Goal: Task Accomplishment & Management: Manage account settings

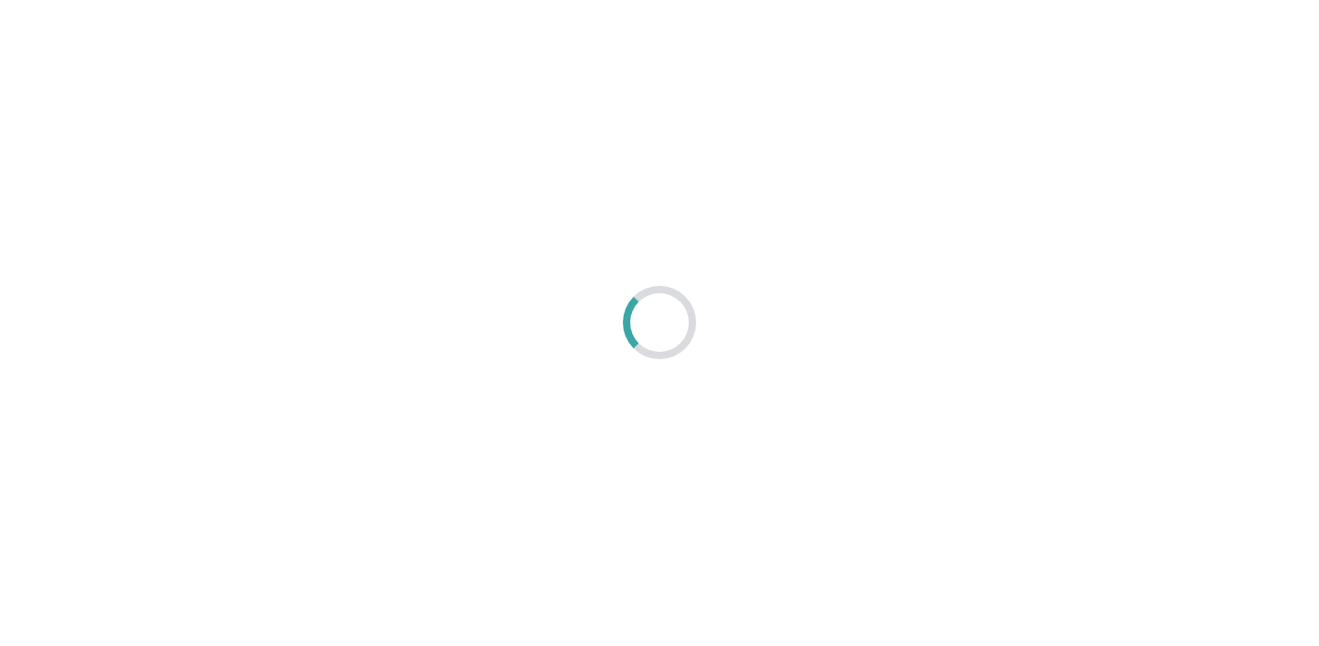
select select "2: 6"
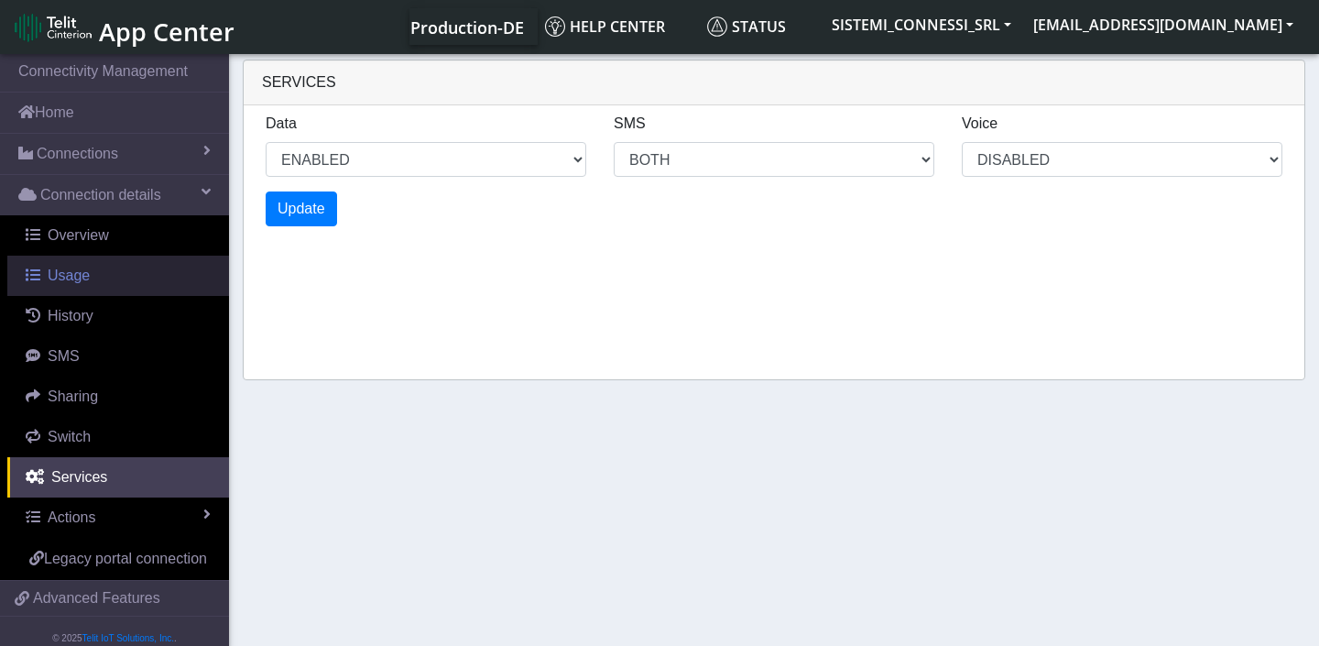
click at [94, 271] on link "Usage" at bounding box center [118, 276] width 222 height 40
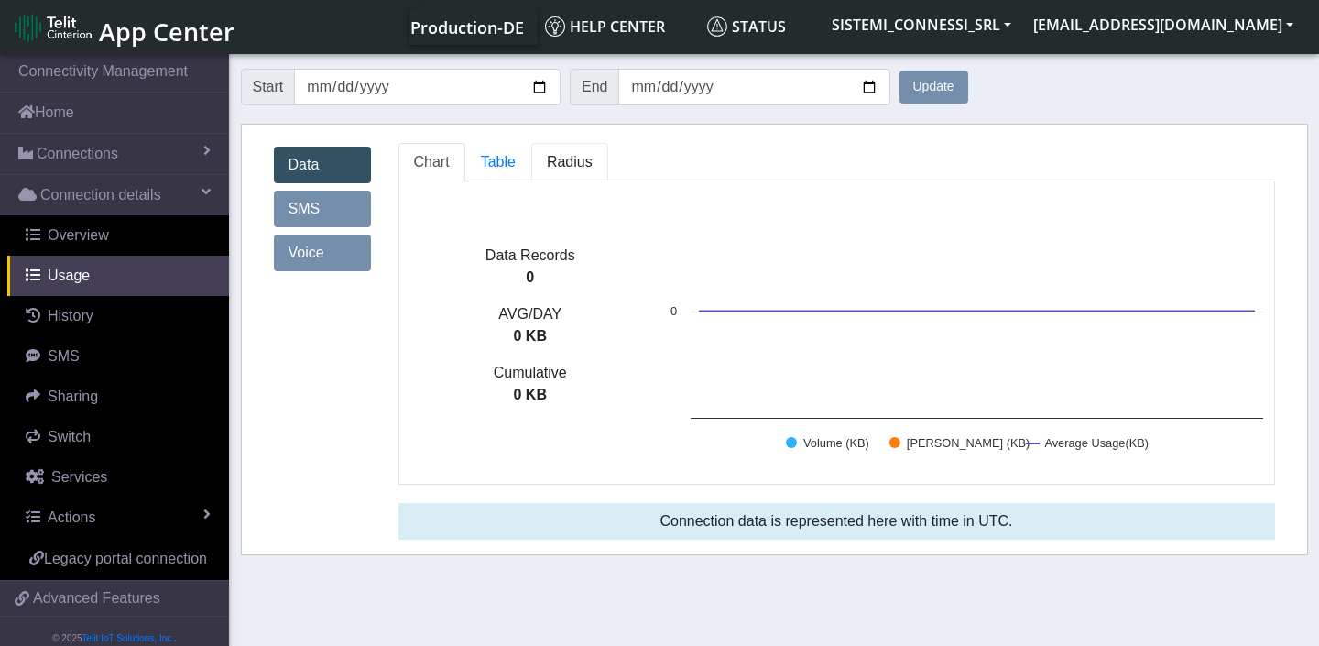
click at [516, 161] on span "Radius" at bounding box center [498, 162] width 35 height 16
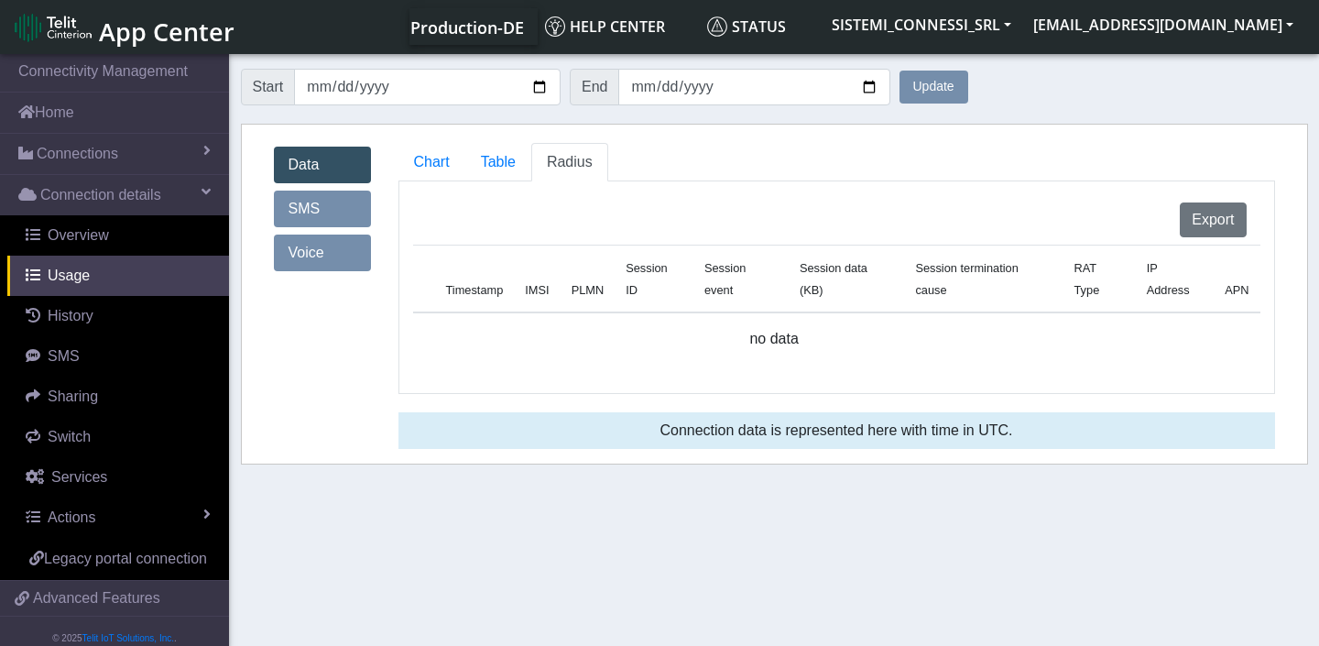
click at [928, 92] on button "Update" at bounding box center [933, 87] width 69 height 33
click at [936, 84] on button "Update" at bounding box center [933, 87] width 69 height 33
click at [322, 202] on link "SMS" at bounding box center [322, 208] width 97 height 37
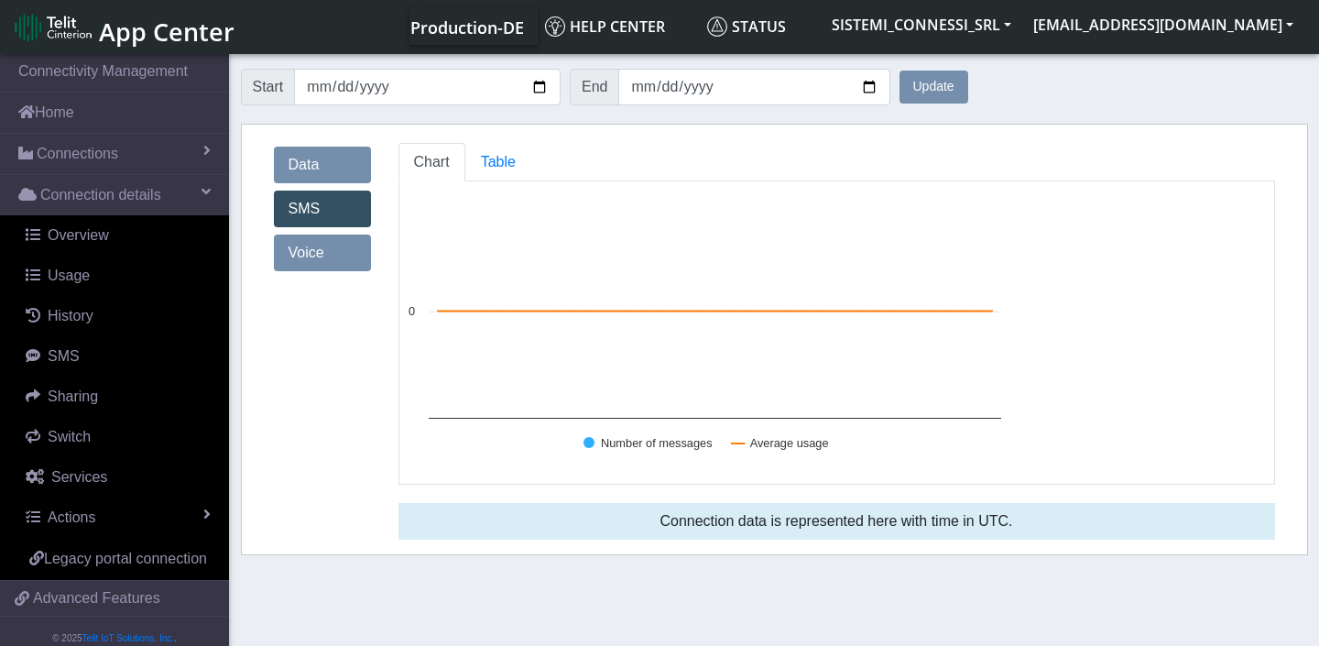
click at [324, 171] on link "Data" at bounding box center [322, 165] width 97 height 37
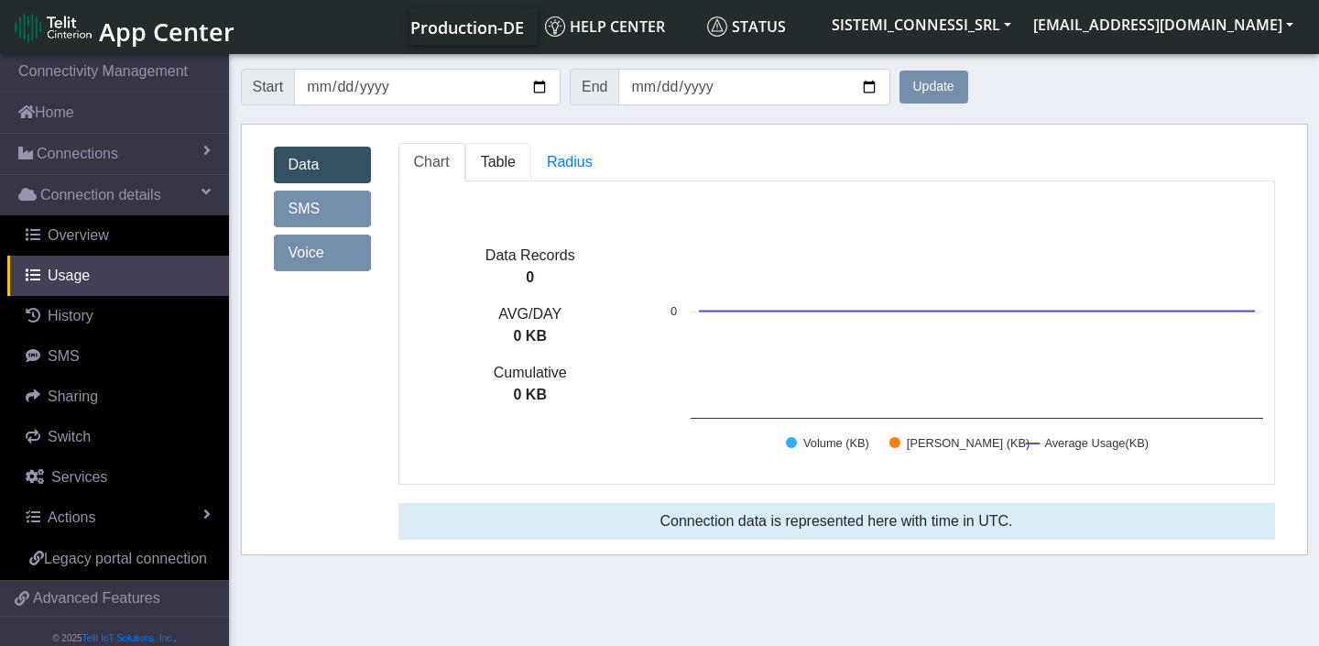
click at [503, 160] on span "Table" at bounding box center [498, 162] width 35 height 16
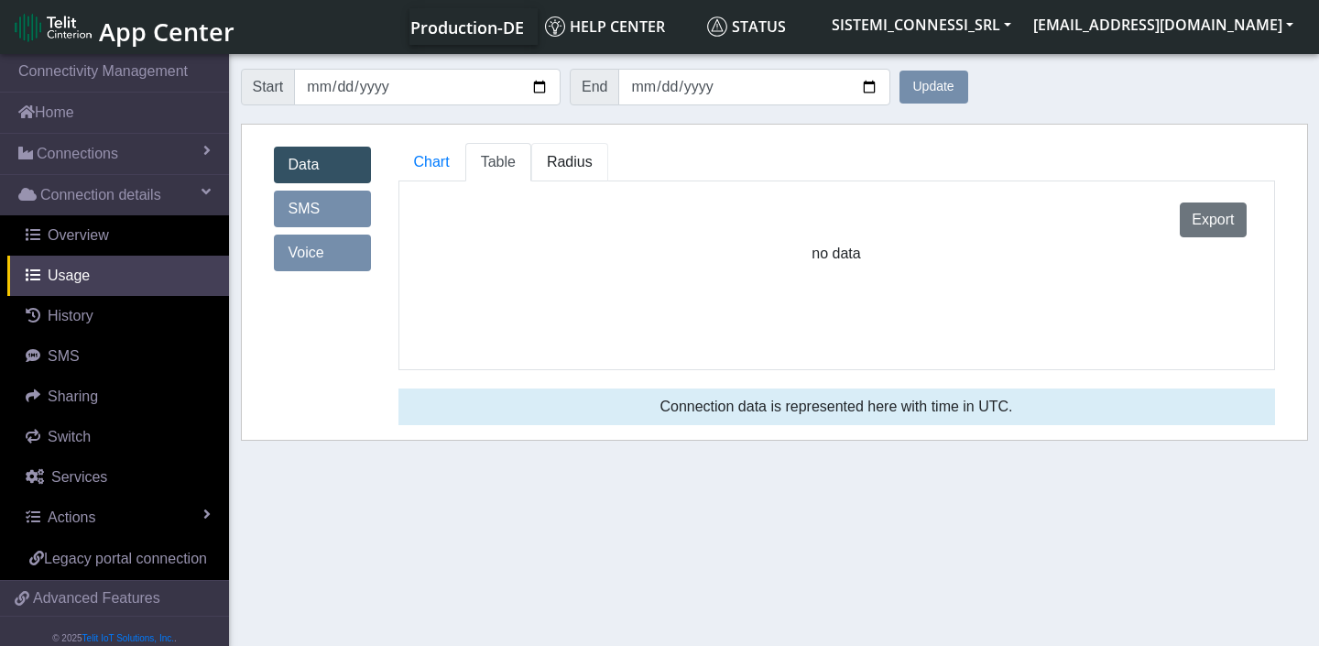
click at [516, 164] on span "Radius" at bounding box center [498, 162] width 35 height 16
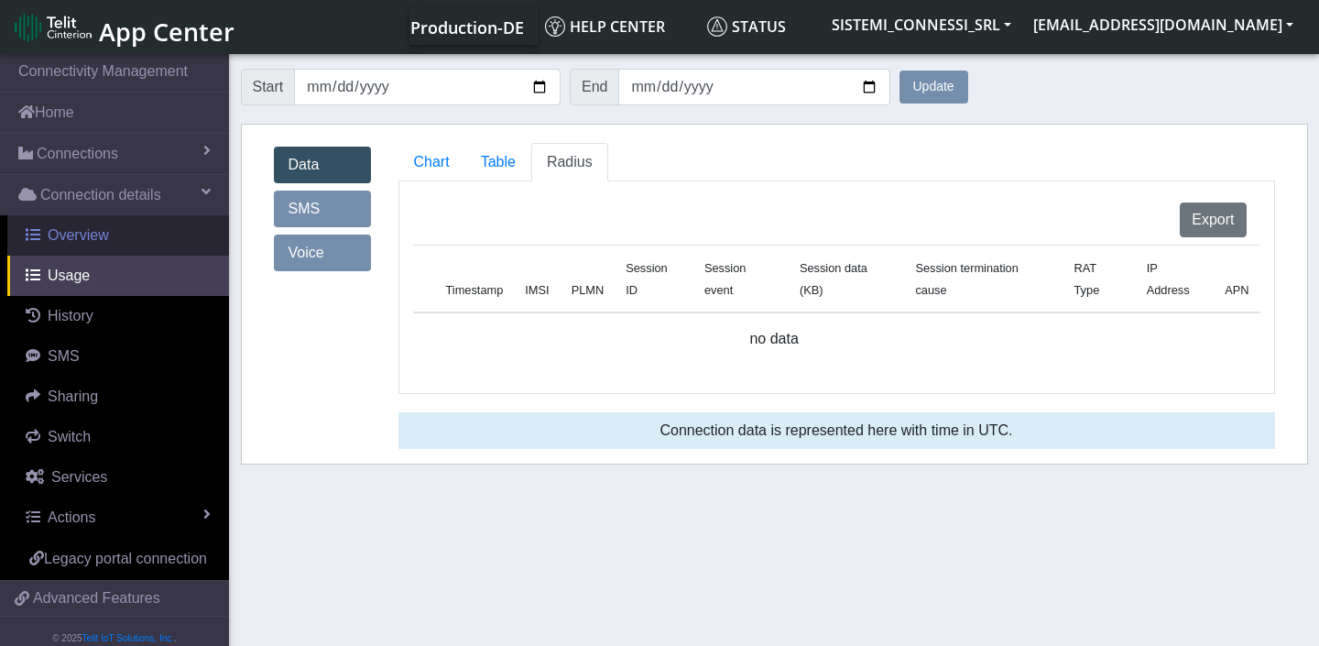
click at [113, 240] on link "Overview" at bounding box center [118, 235] width 222 height 40
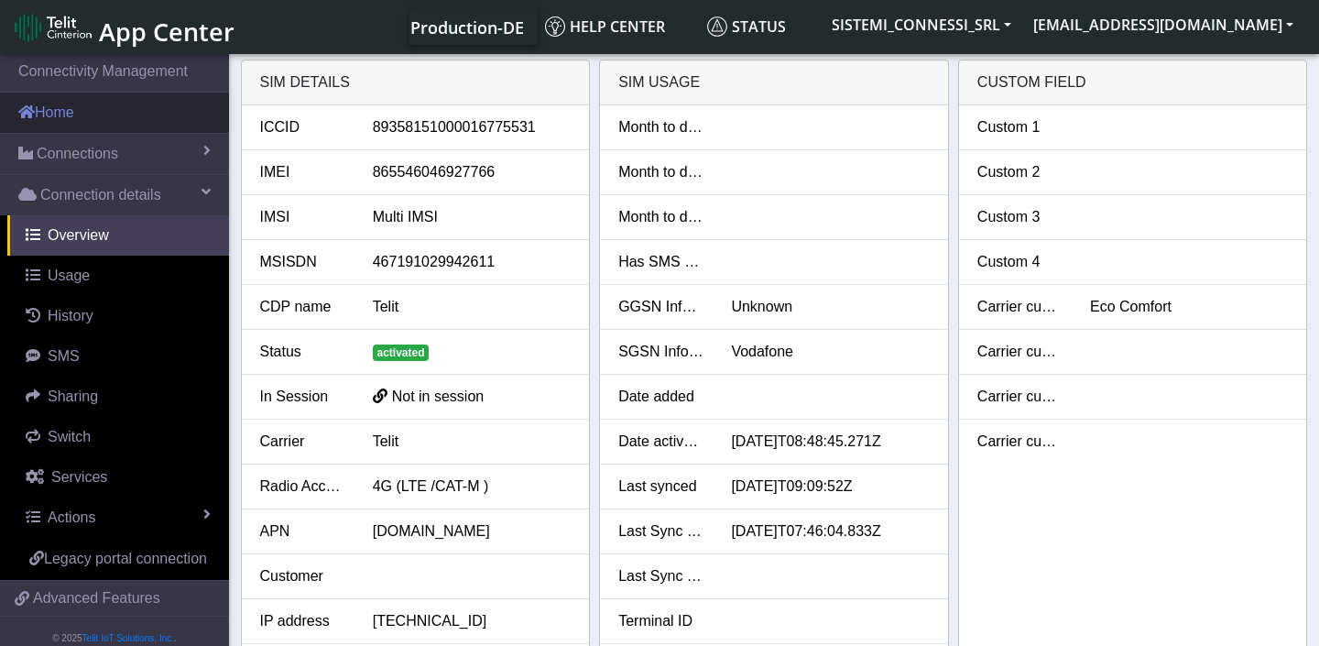
click at [87, 114] on link "Home" at bounding box center [114, 112] width 229 height 40
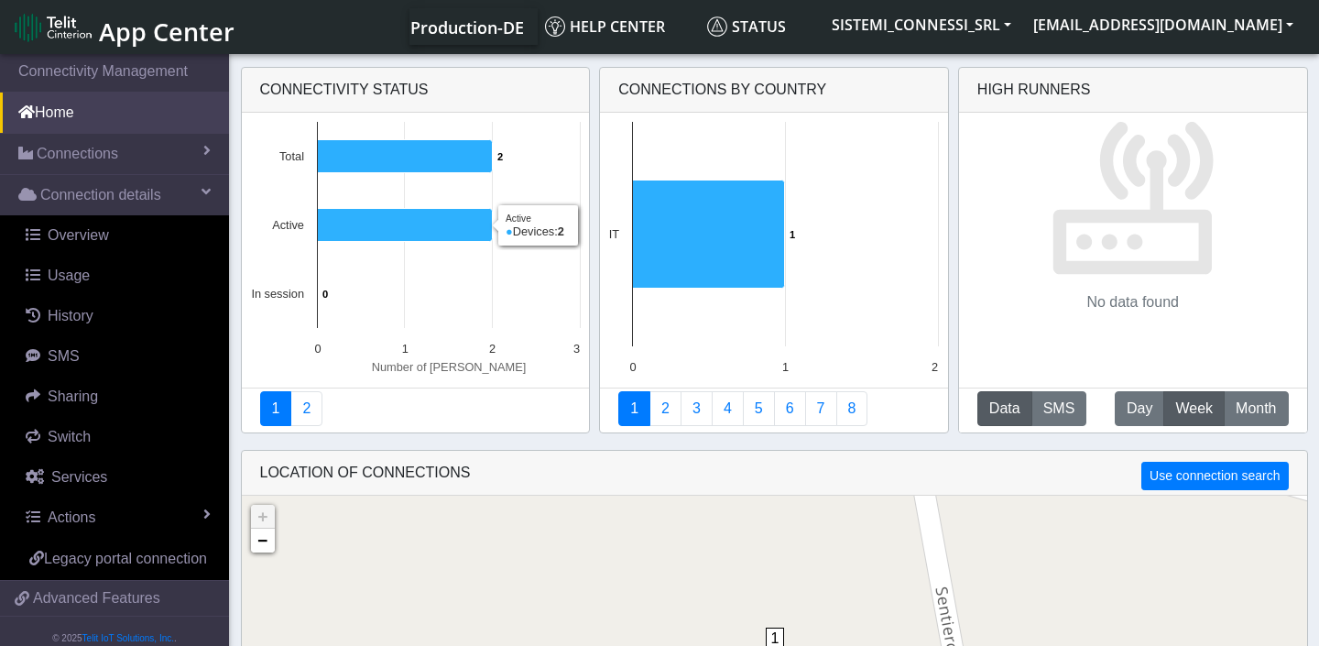
click at [335, 295] on rect at bounding box center [415, 250] width 347 height 275
click at [312, 411] on link "2" at bounding box center [306, 408] width 32 height 35
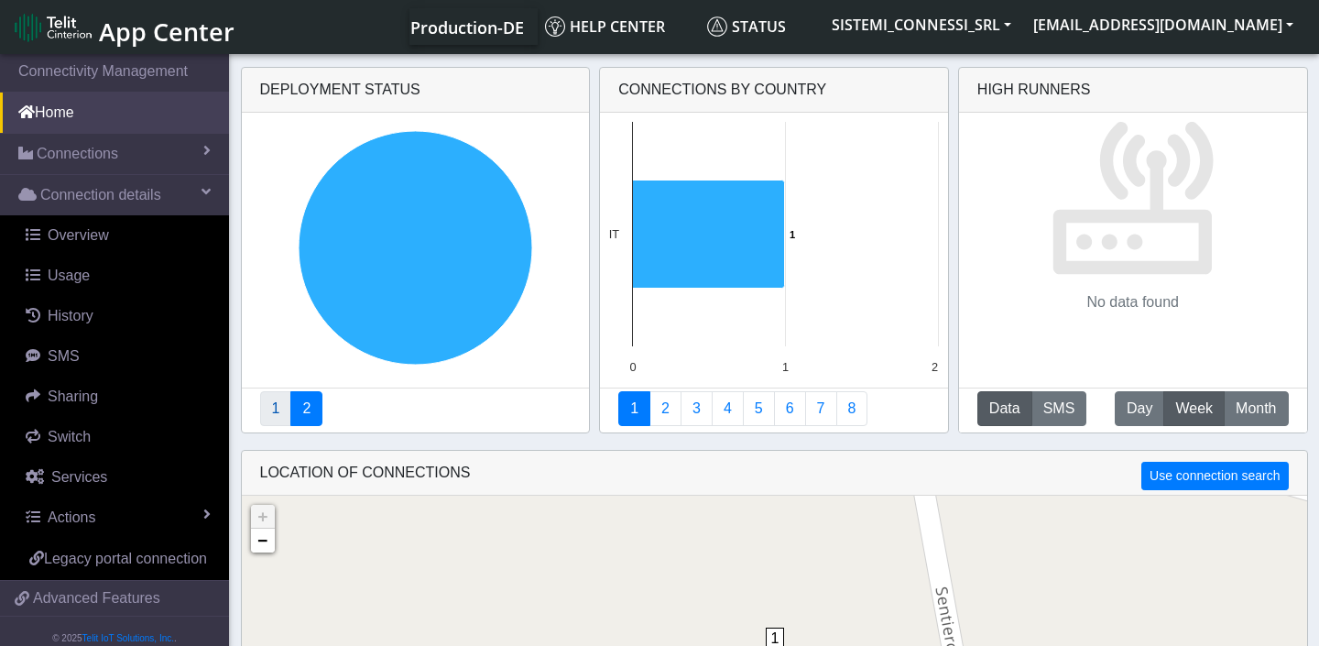
click at [275, 412] on link "1" at bounding box center [276, 408] width 32 height 35
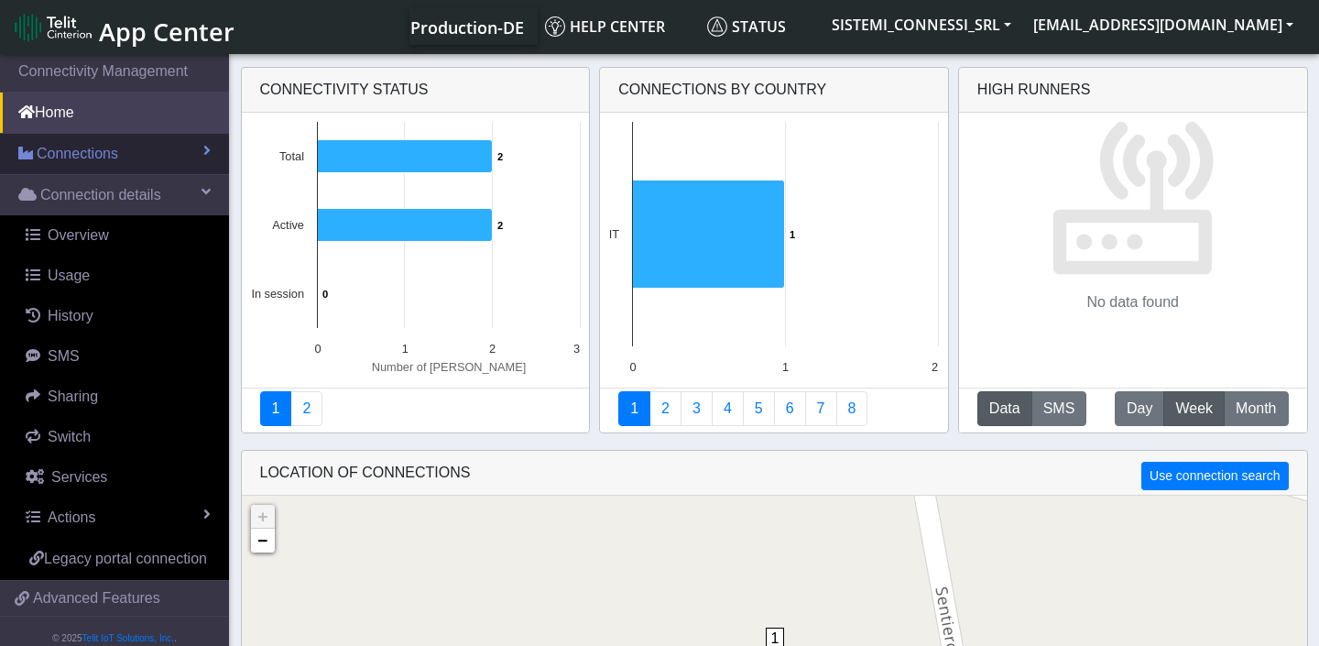
click at [121, 152] on link "Connections" at bounding box center [114, 154] width 229 height 40
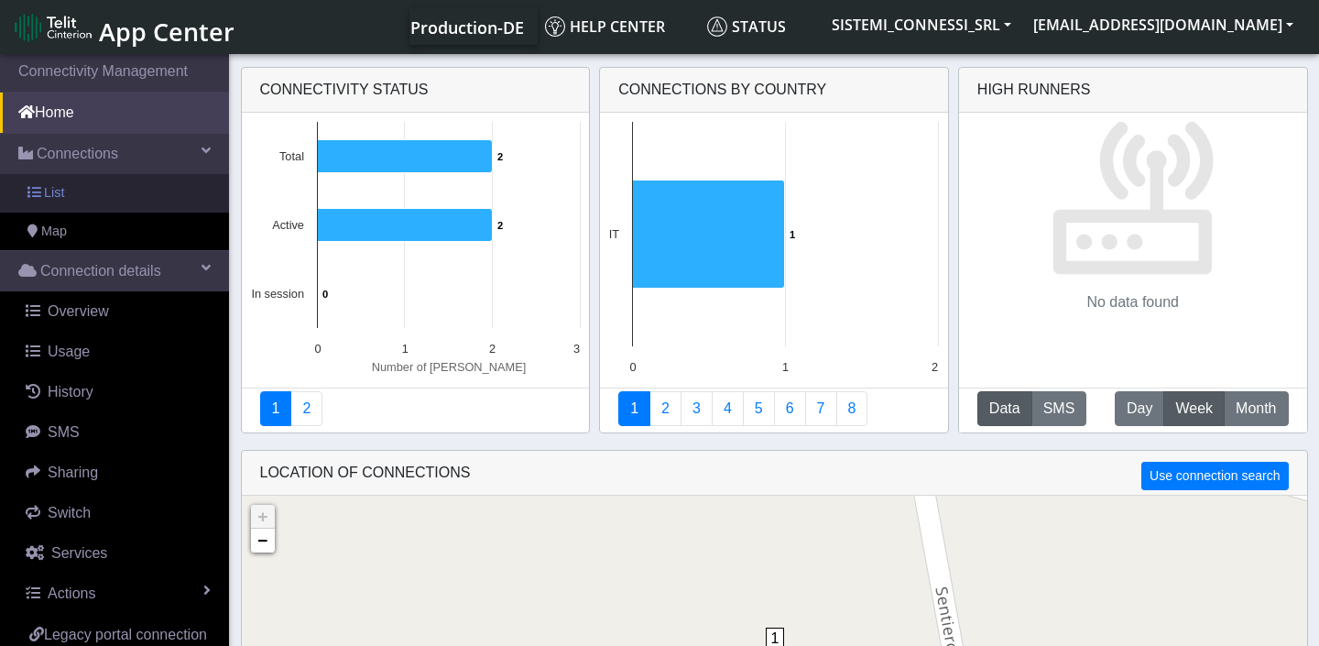
click at [99, 192] on link "List" at bounding box center [114, 193] width 229 height 38
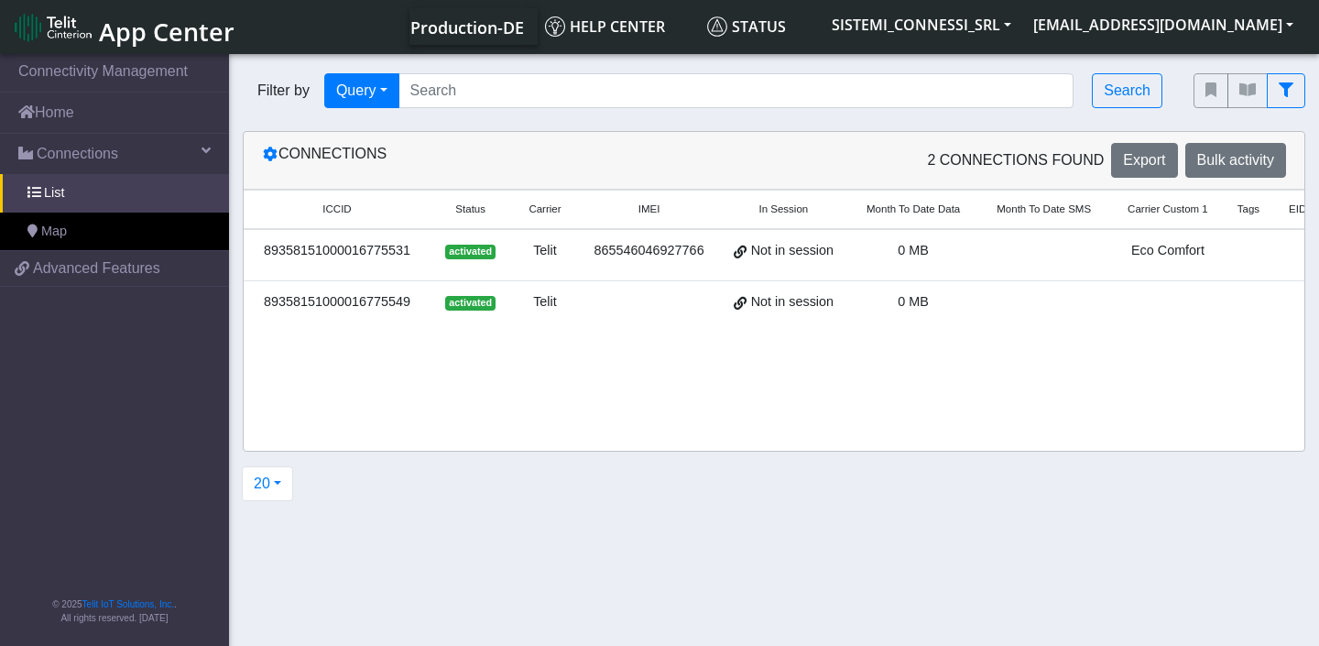
click at [669, 421] on div "ICCID Status Carrier IMEI In Session Month To Date Data Month To Date SMS Carri…" at bounding box center [774, 320] width 1060 height 261
click at [746, 251] on span at bounding box center [740, 251] width 13 height 16
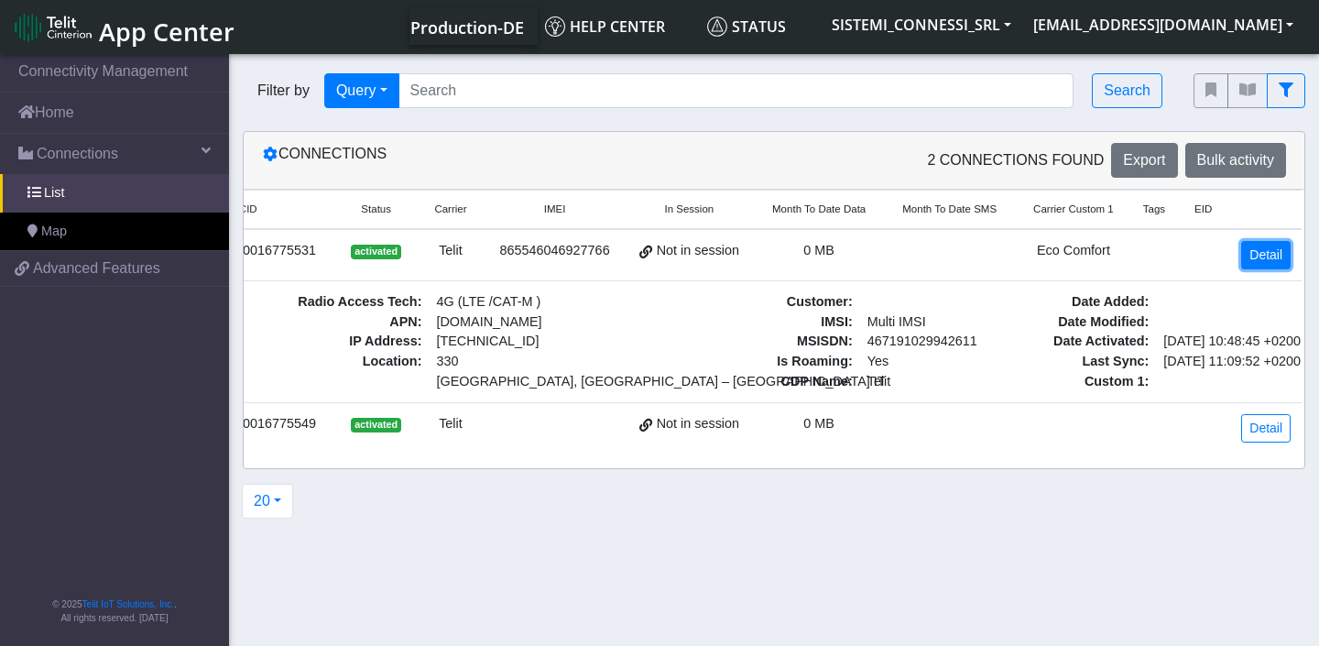
click at [1265, 256] on link "Detail" at bounding box center [1265, 255] width 49 height 28
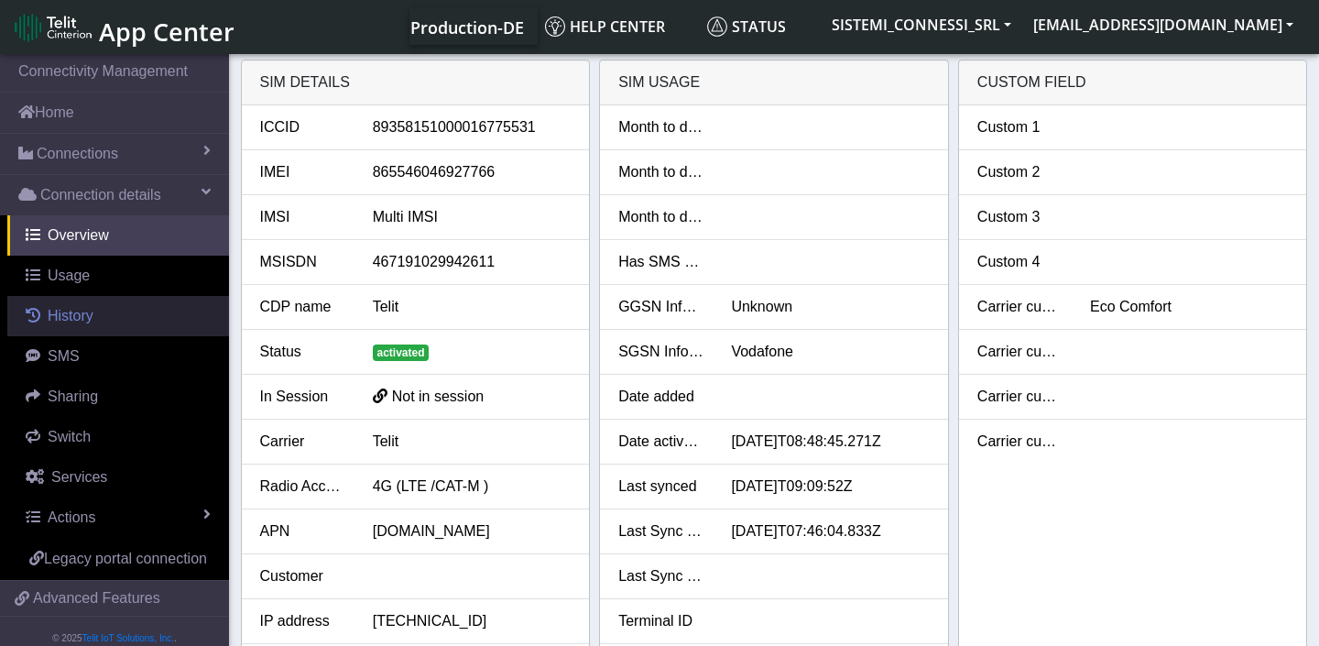
click at [90, 322] on span "History" at bounding box center [71, 316] width 46 height 16
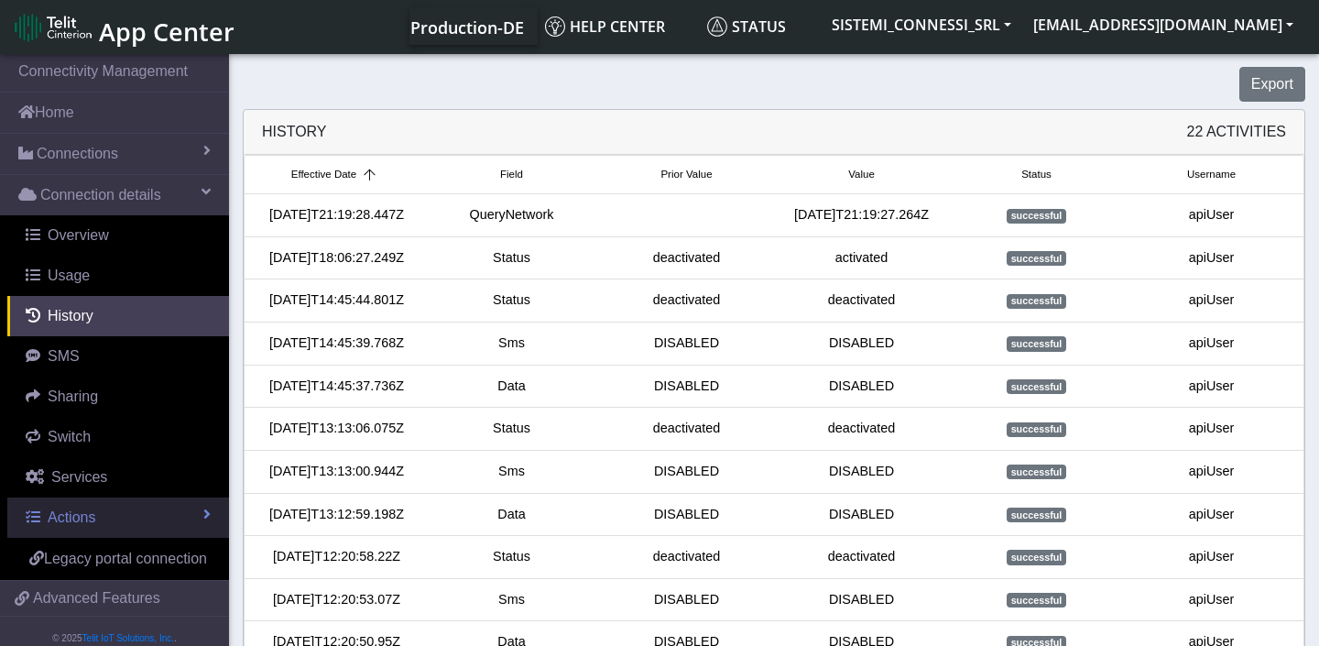
click at [100, 511] on link "Actions" at bounding box center [118, 517] width 222 height 40
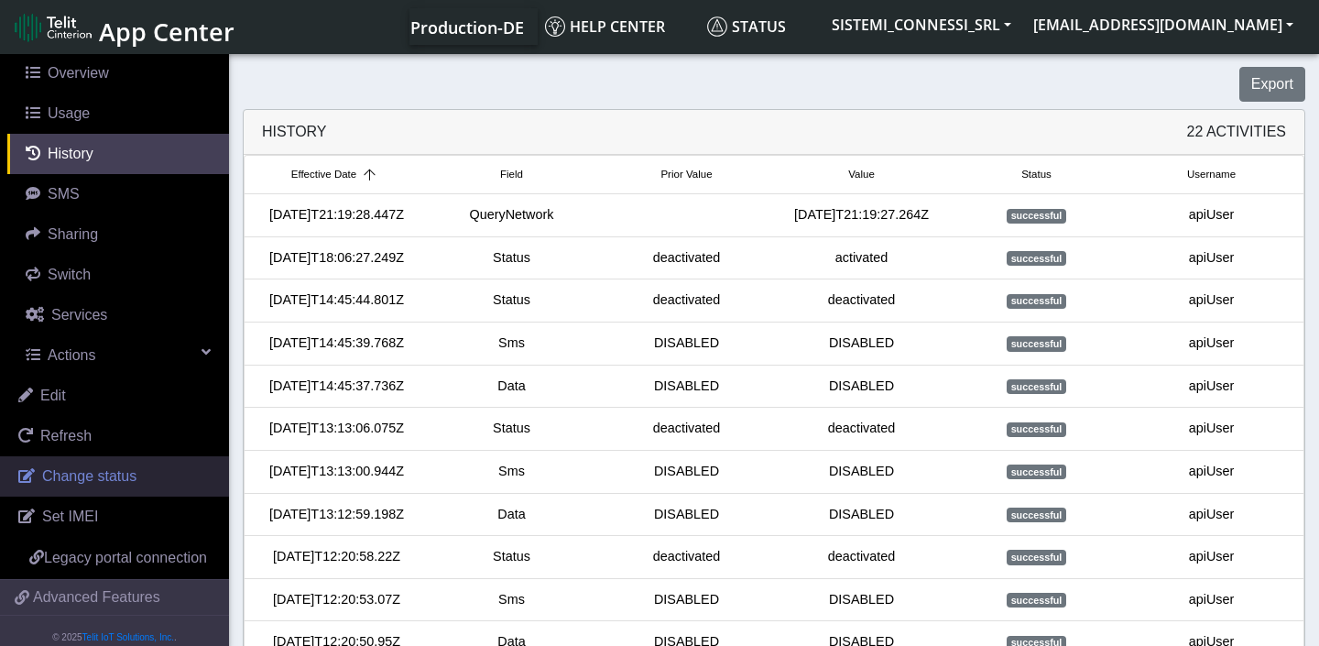
scroll to position [177, 0]
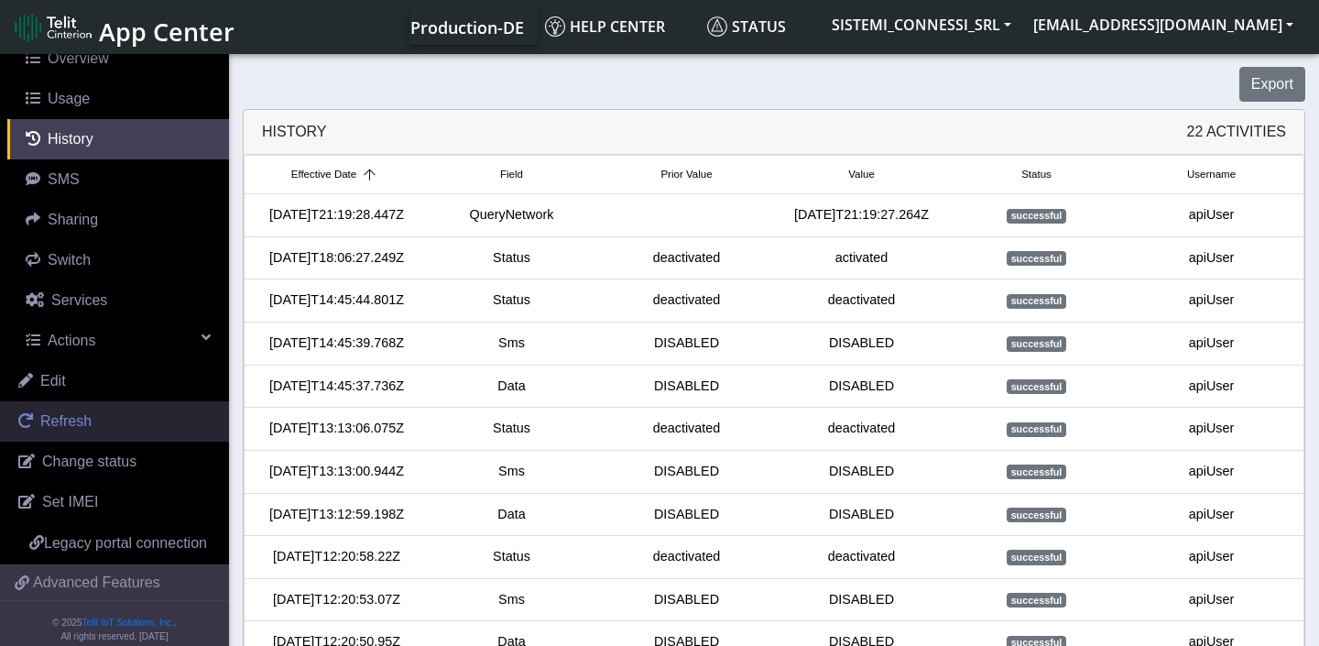
click at [97, 432] on link "Refresh" at bounding box center [114, 421] width 229 height 40
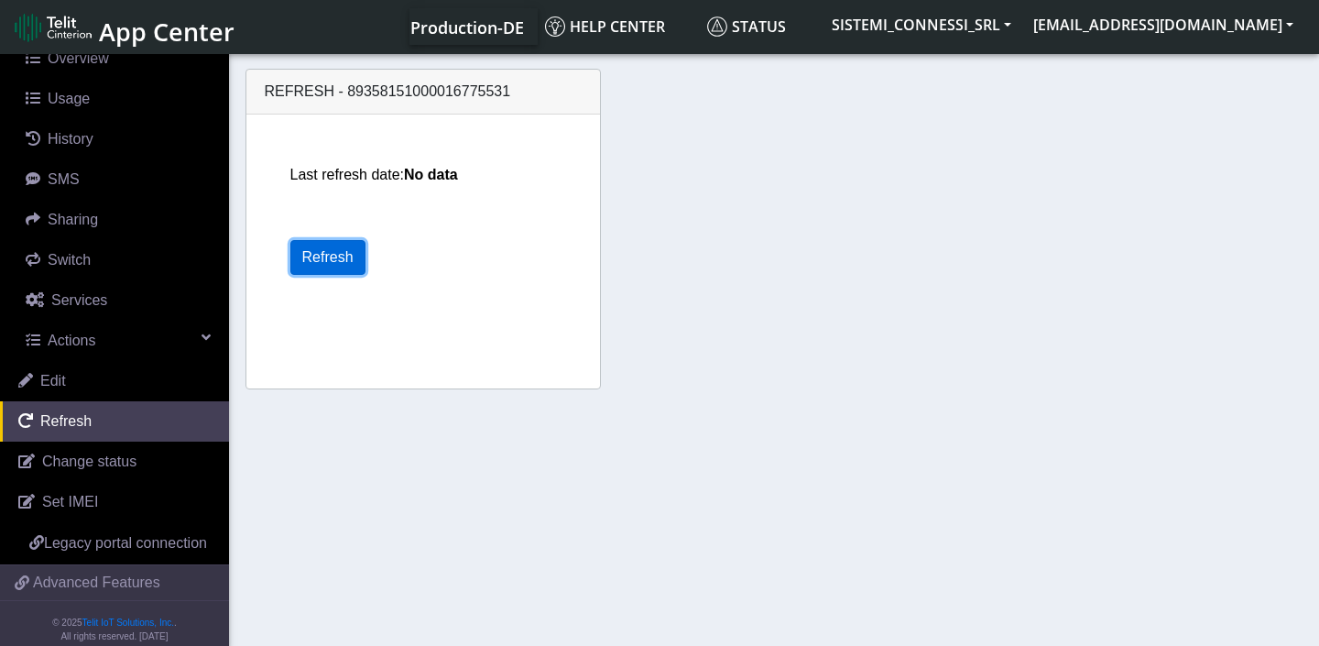
click at [338, 262] on button "Refresh" at bounding box center [327, 257] width 75 height 35
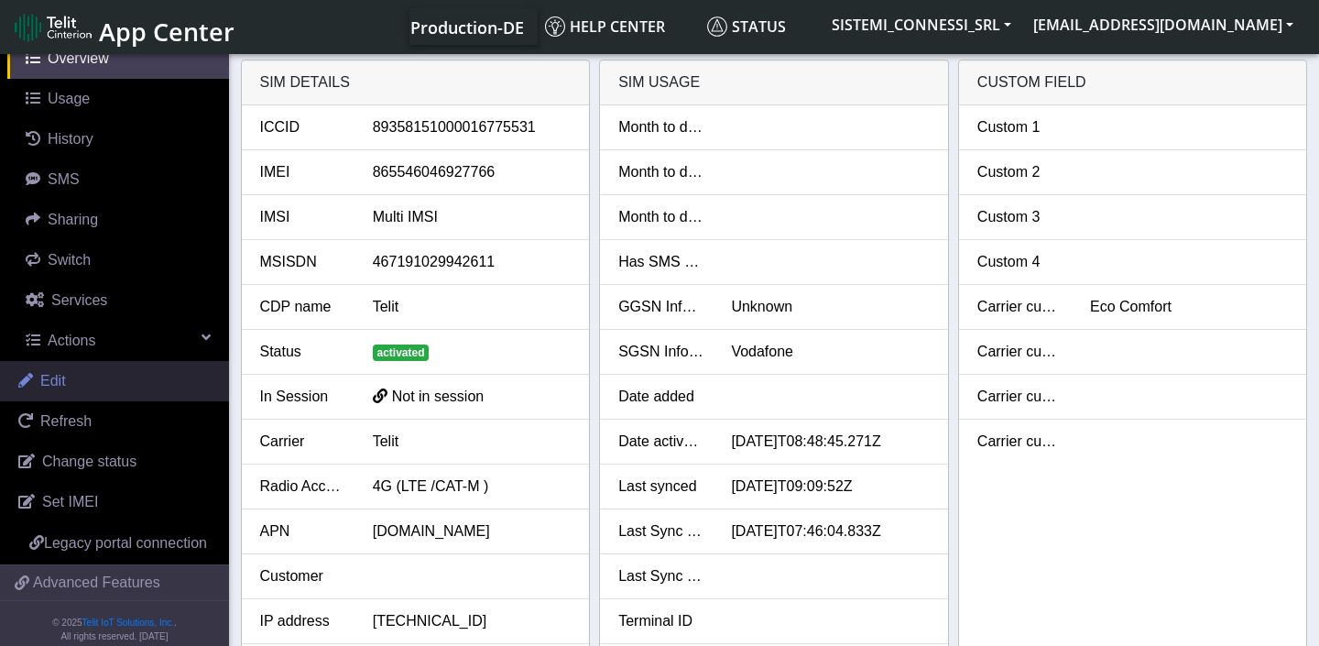
click at [56, 384] on span "Edit" at bounding box center [53, 381] width 26 height 16
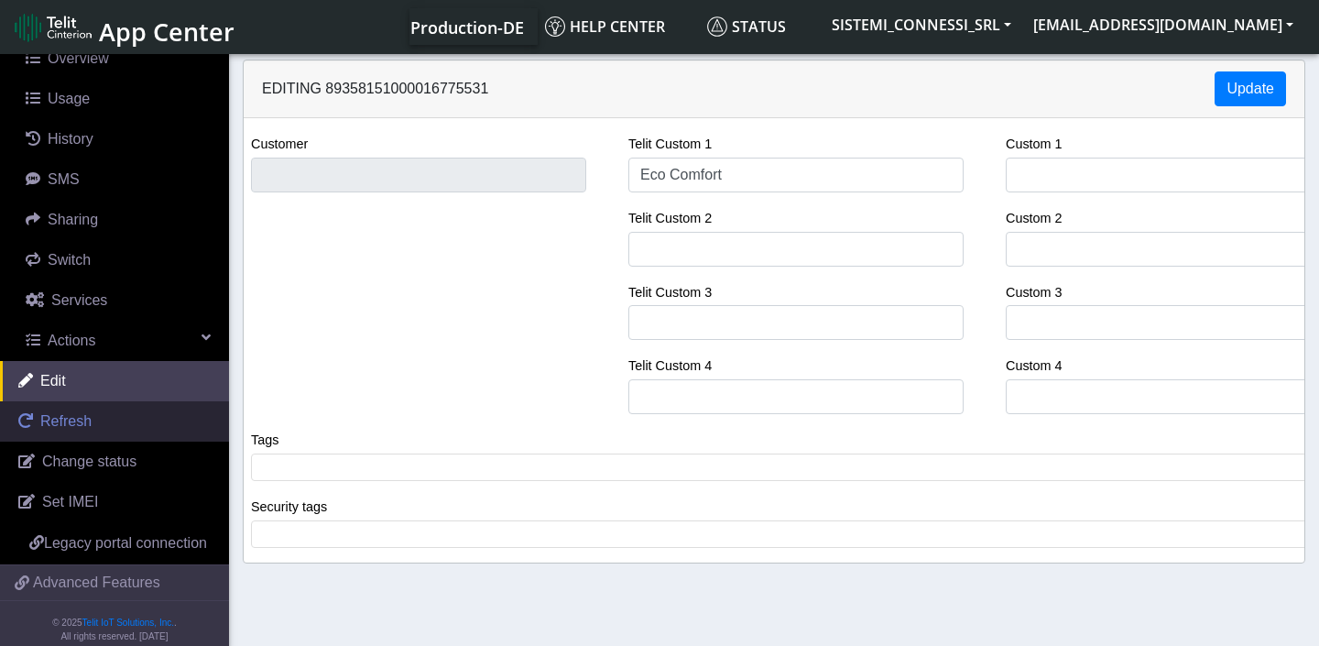
click at [72, 419] on span "Refresh" at bounding box center [65, 421] width 51 height 16
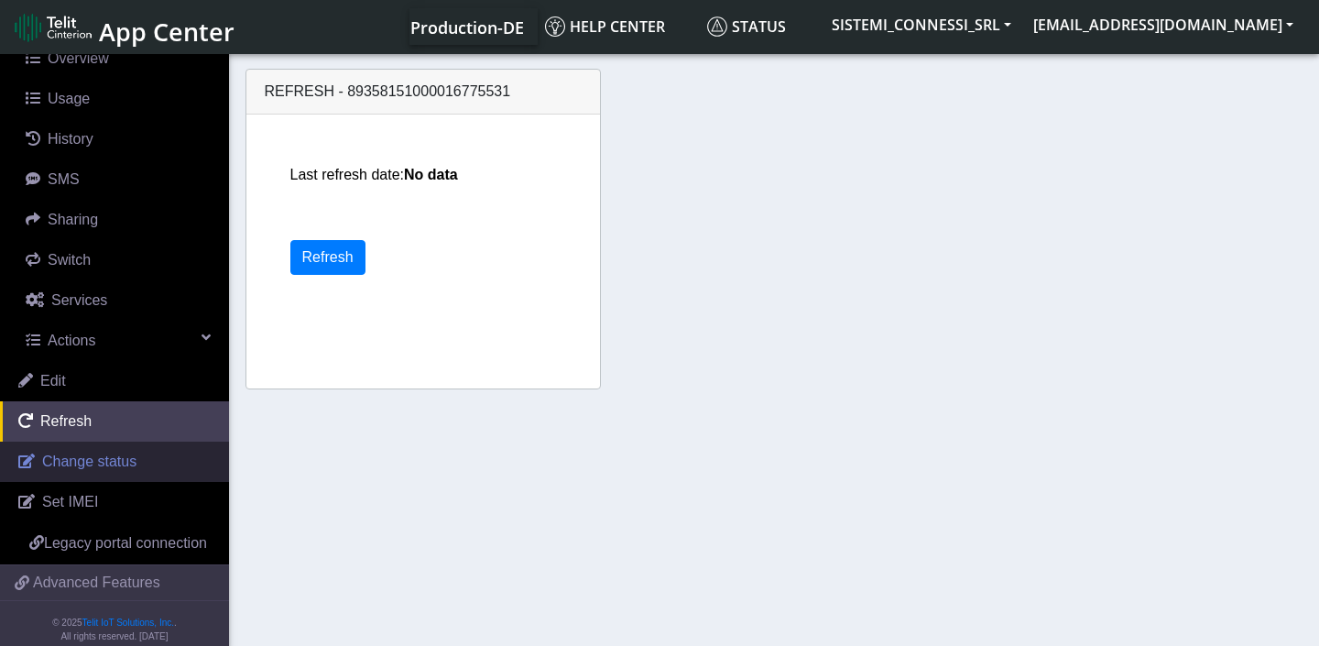
click at [102, 469] on span "Change status" at bounding box center [89, 461] width 94 height 16
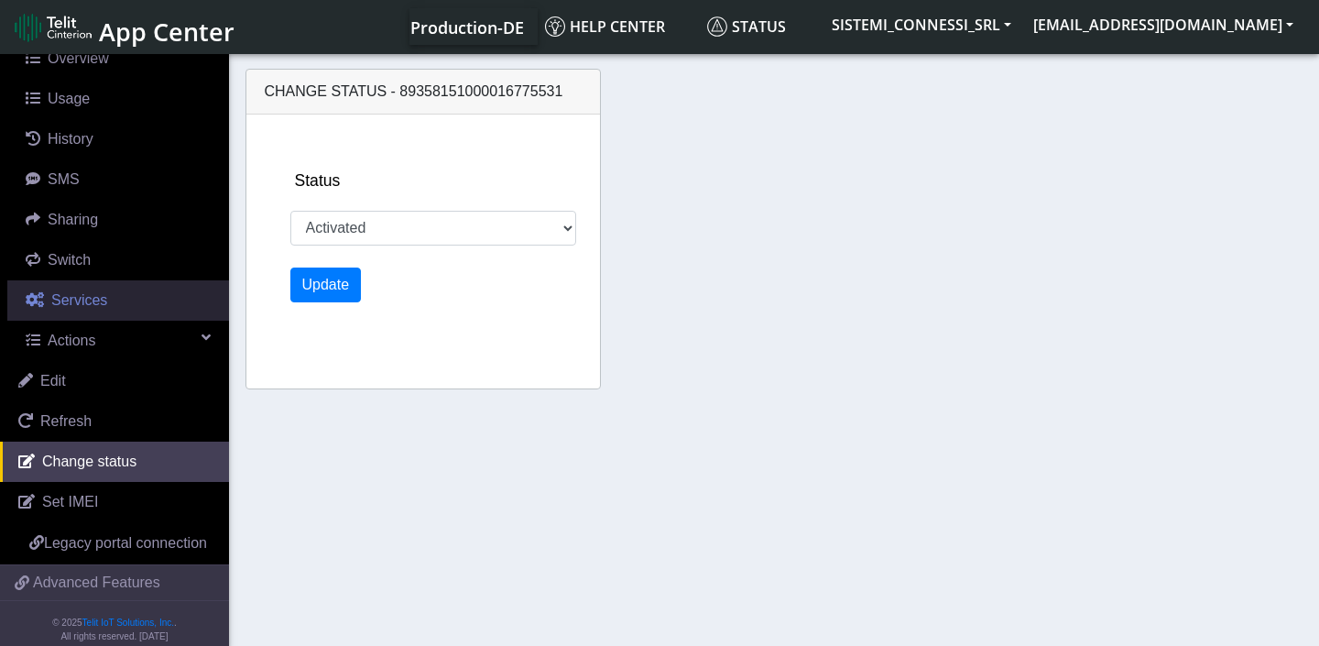
click at [84, 310] on link "Services" at bounding box center [118, 300] width 222 height 40
select select "2: 6"
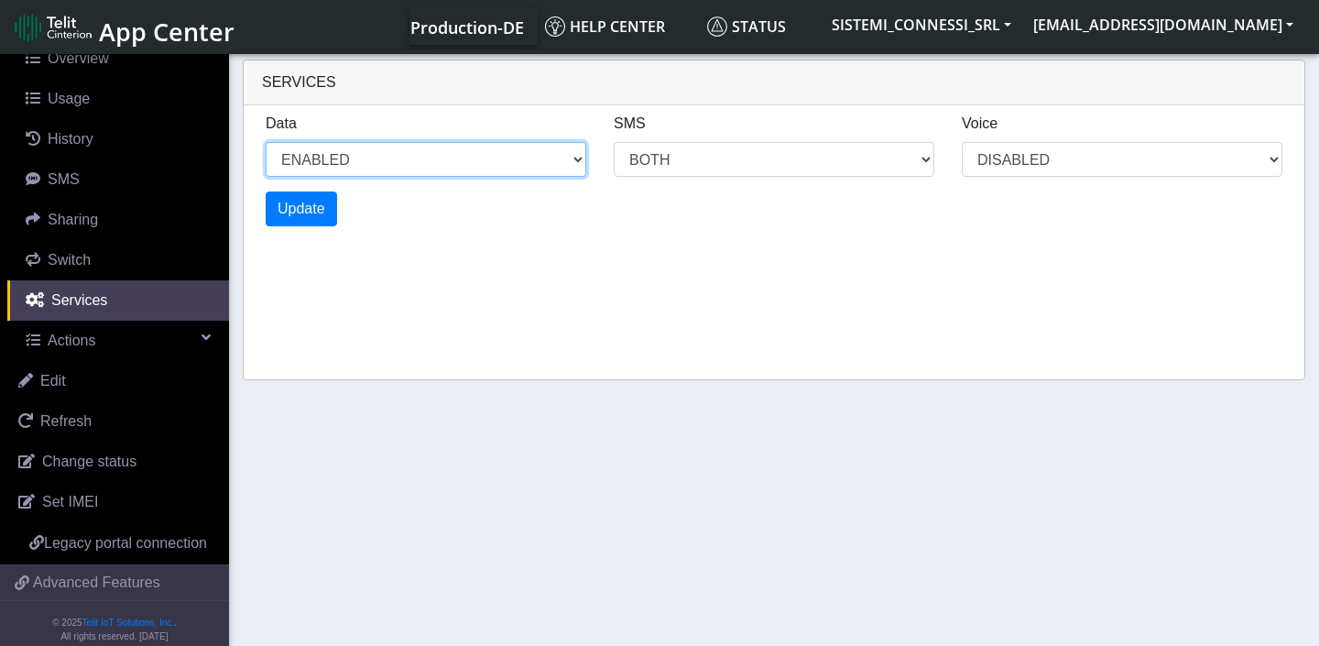
click at [459, 163] on select "ENABLED DISABLED" at bounding box center [426, 159] width 321 height 35
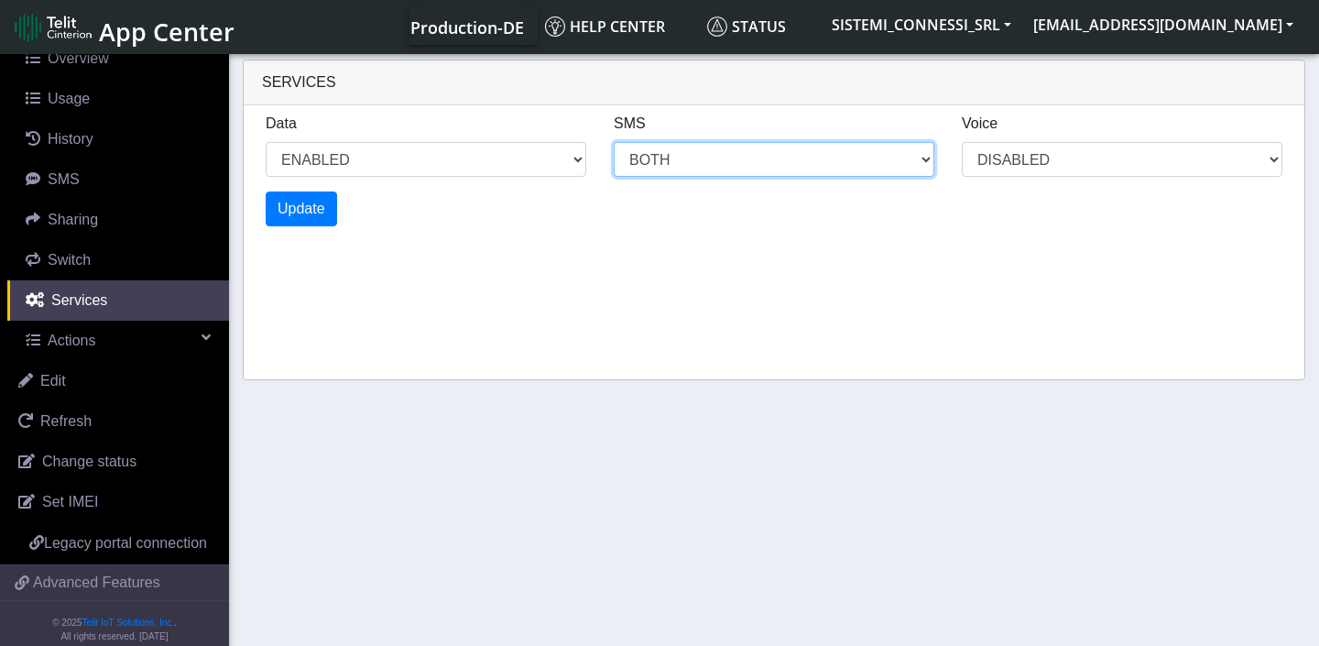
click at [586, 152] on select "MO MT BOTH DISABLED" at bounding box center [426, 159] width 321 height 35
select select "2: 0"
select select "6: 6"
select select "1: 0"
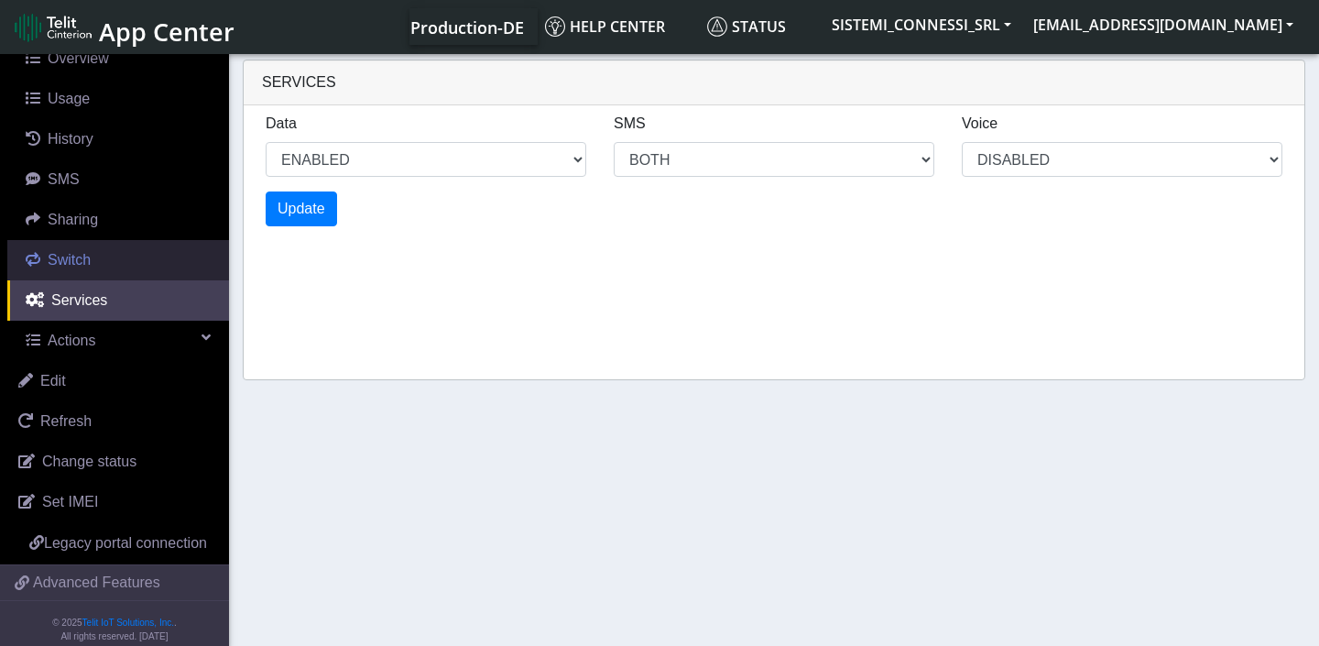
click at [99, 264] on link "Switch" at bounding box center [118, 260] width 222 height 40
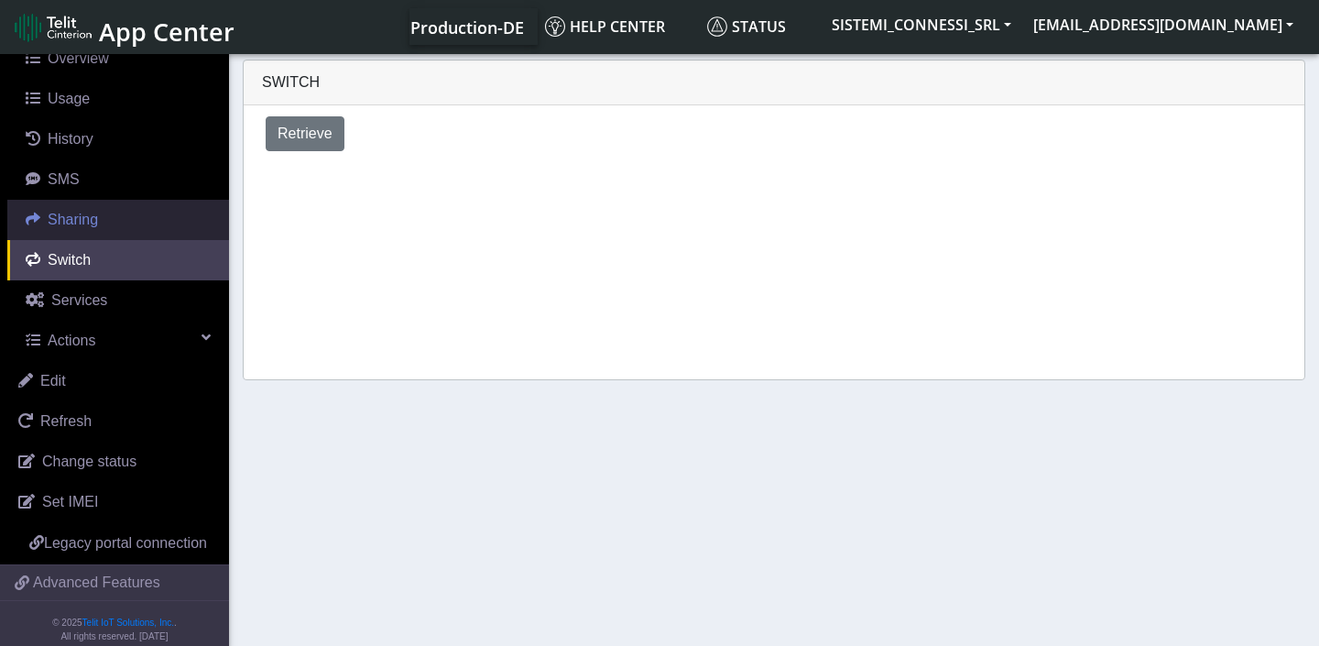
click at [95, 223] on span "Sharing" at bounding box center [73, 220] width 50 height 16
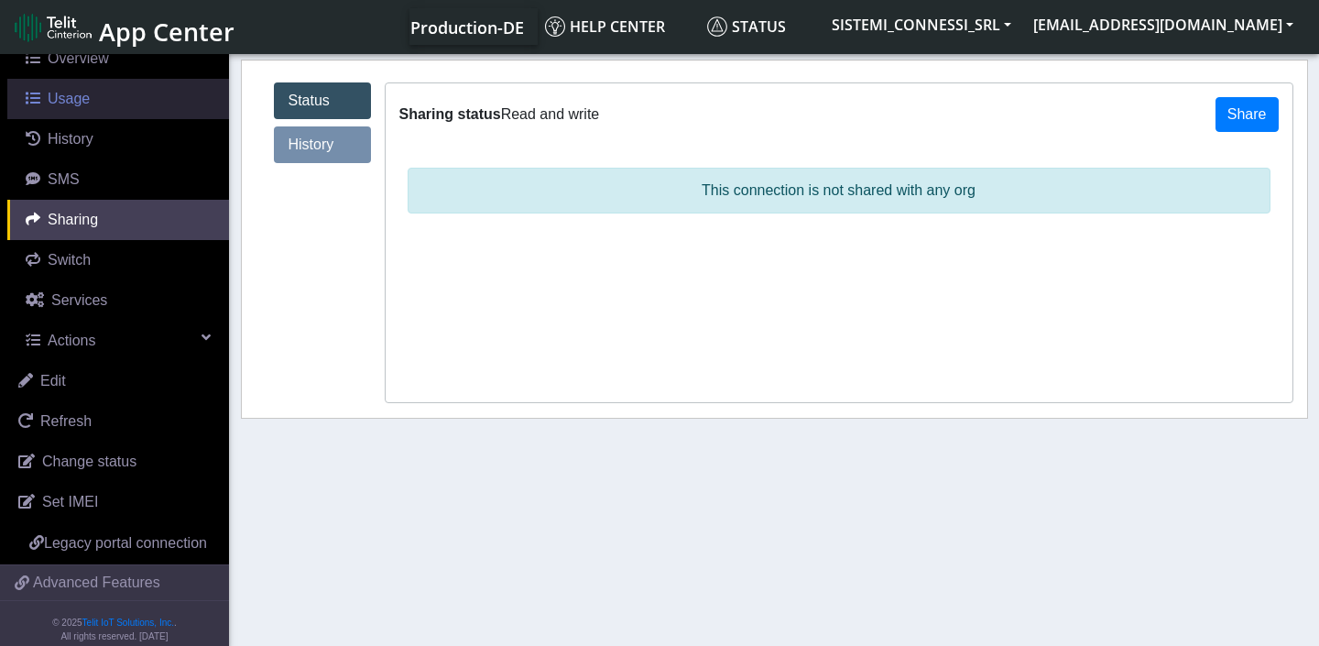
click at [88, 93] on span "Usage" at bounding box center [69, 99] width 42 height 16
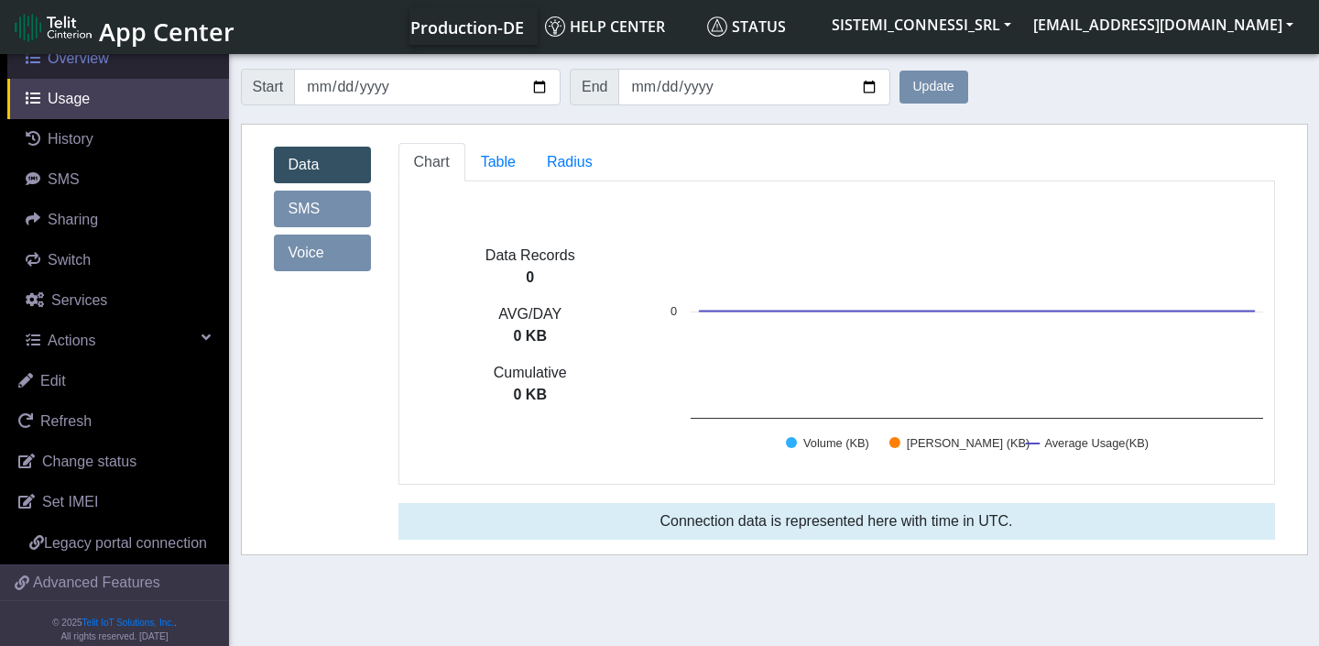
scroll to position [137, 0]
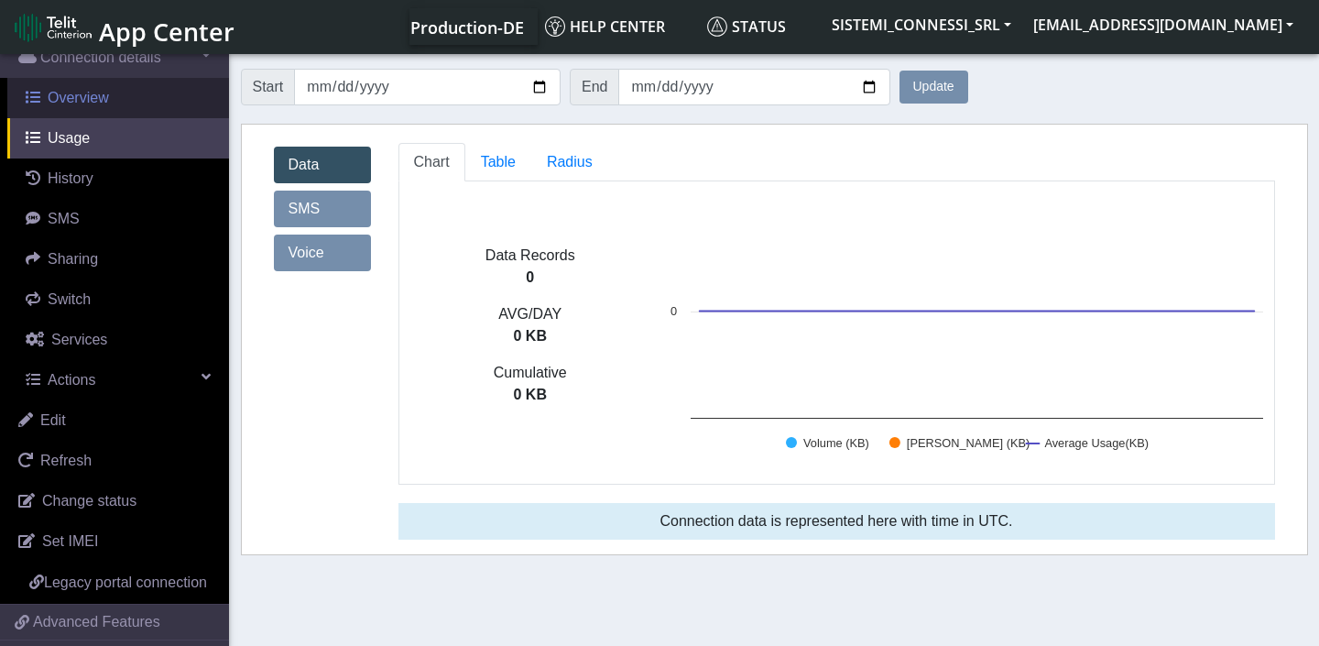
click at [94, 99] on span "Overview" at bounding box center [78, 98] width 61 height 16
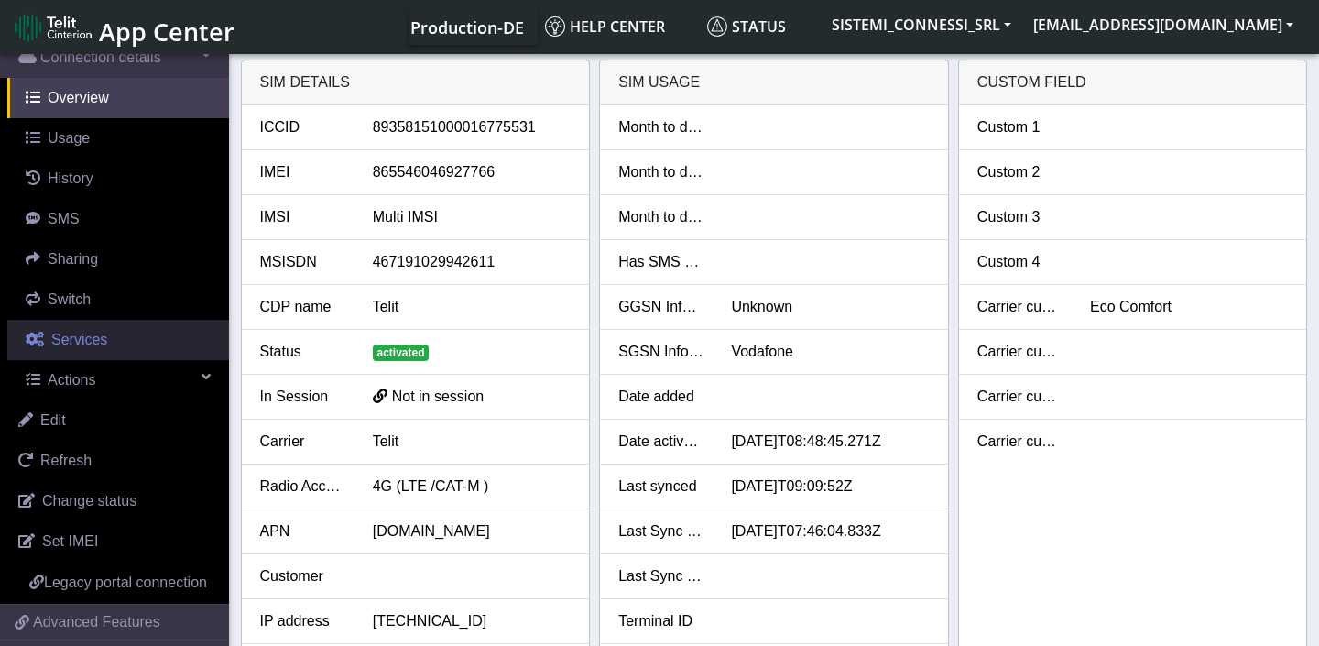
click at [105, 347] on span "Services" at bounding box center [79, 340] width 56 height 16
select select "2: 6"
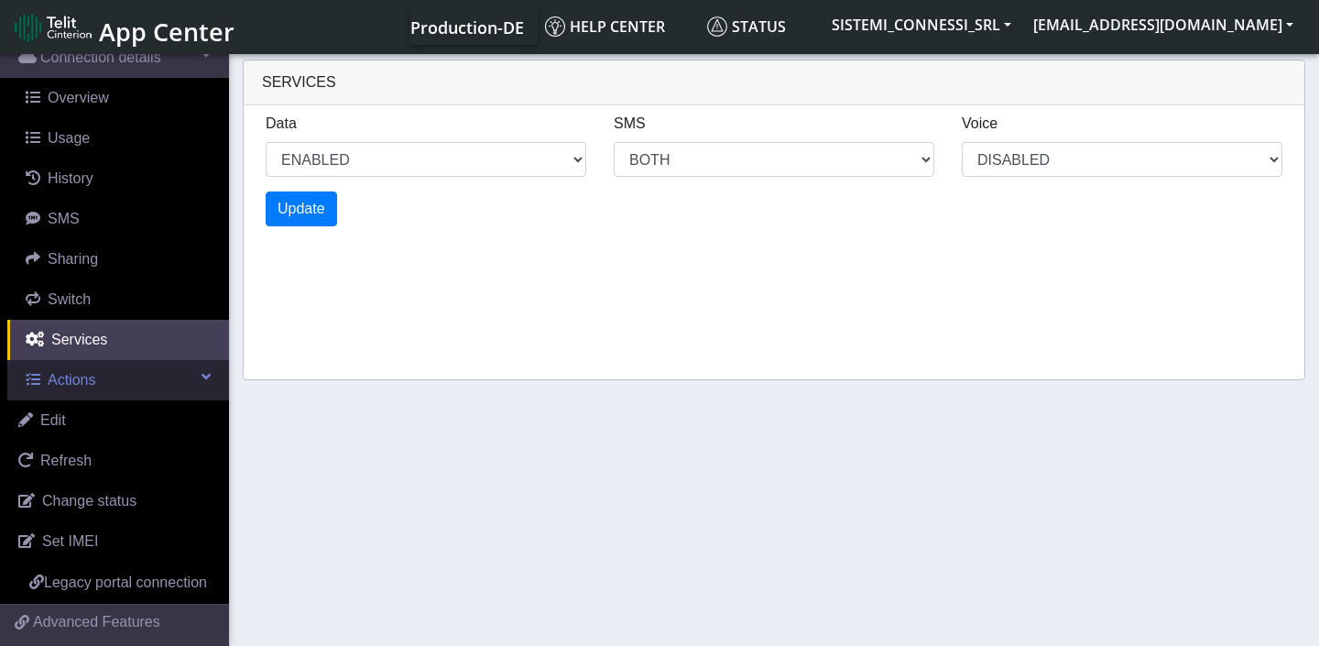
click at [141, 375] on link "Actions" at bounding box center [118, 380] width 222 height 40
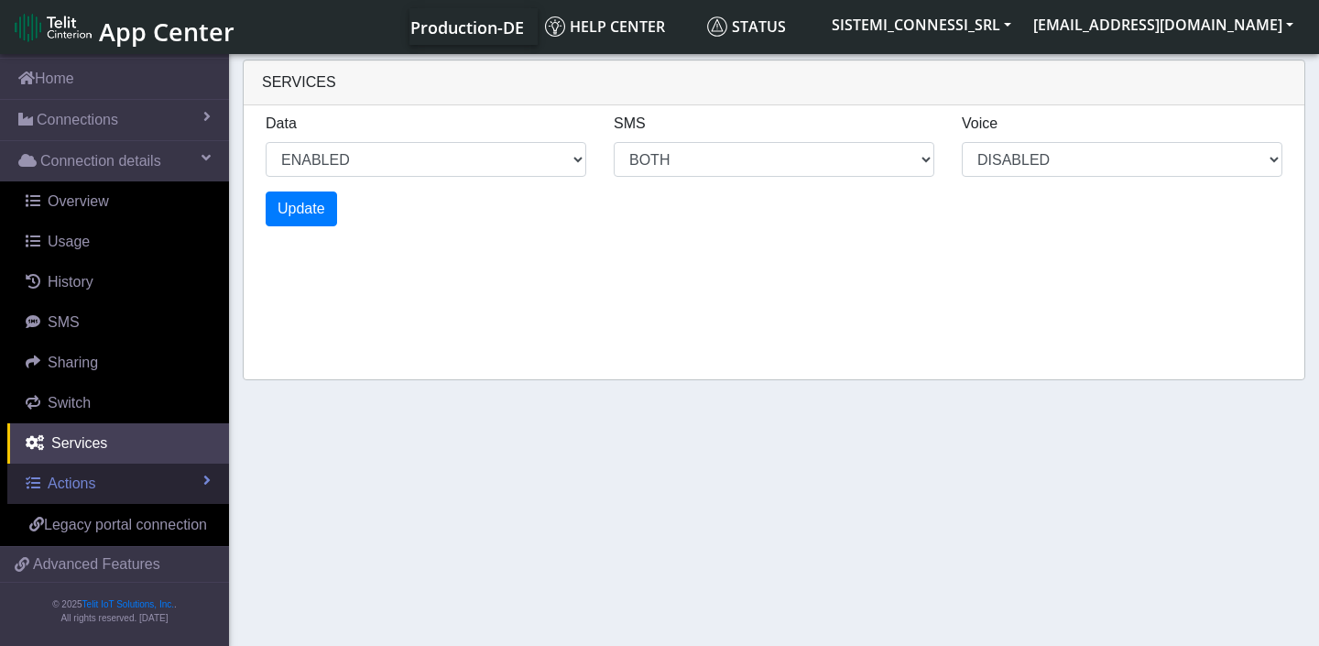
scroll to position [56, 0]
click at [107, 463] on link "Actions" at bounding box center [118, 483] width 222 height 40
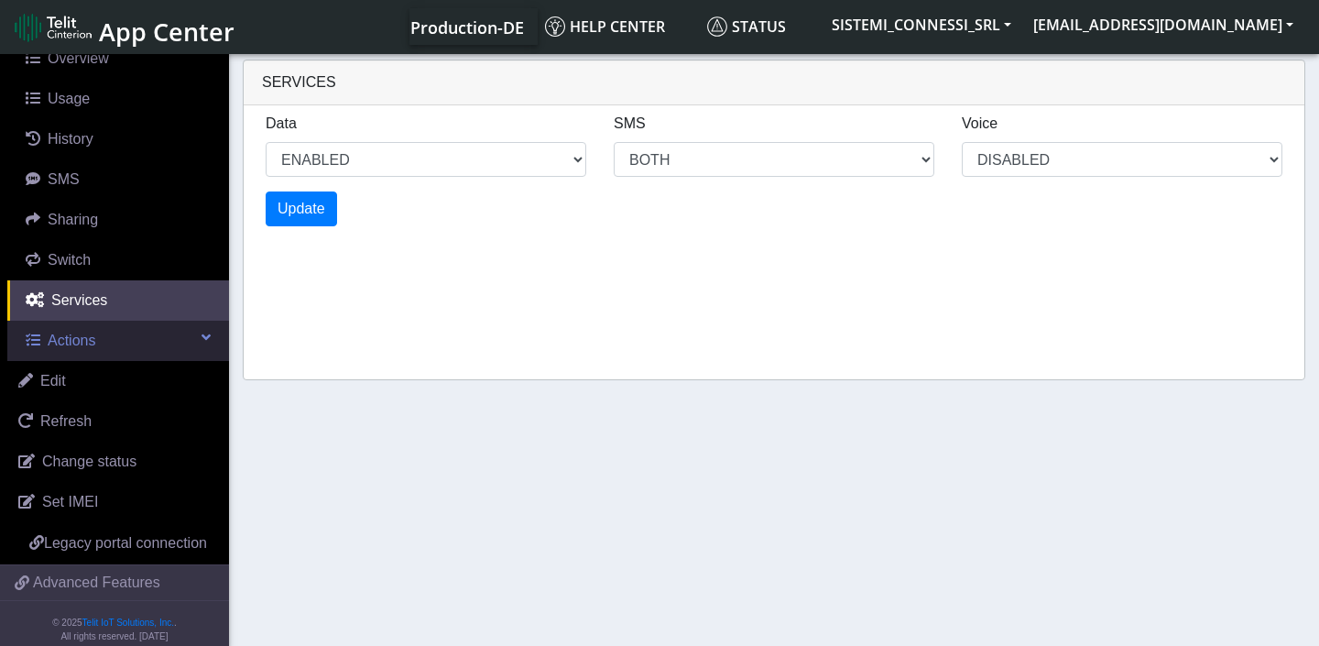
scroll to position [181, 0]
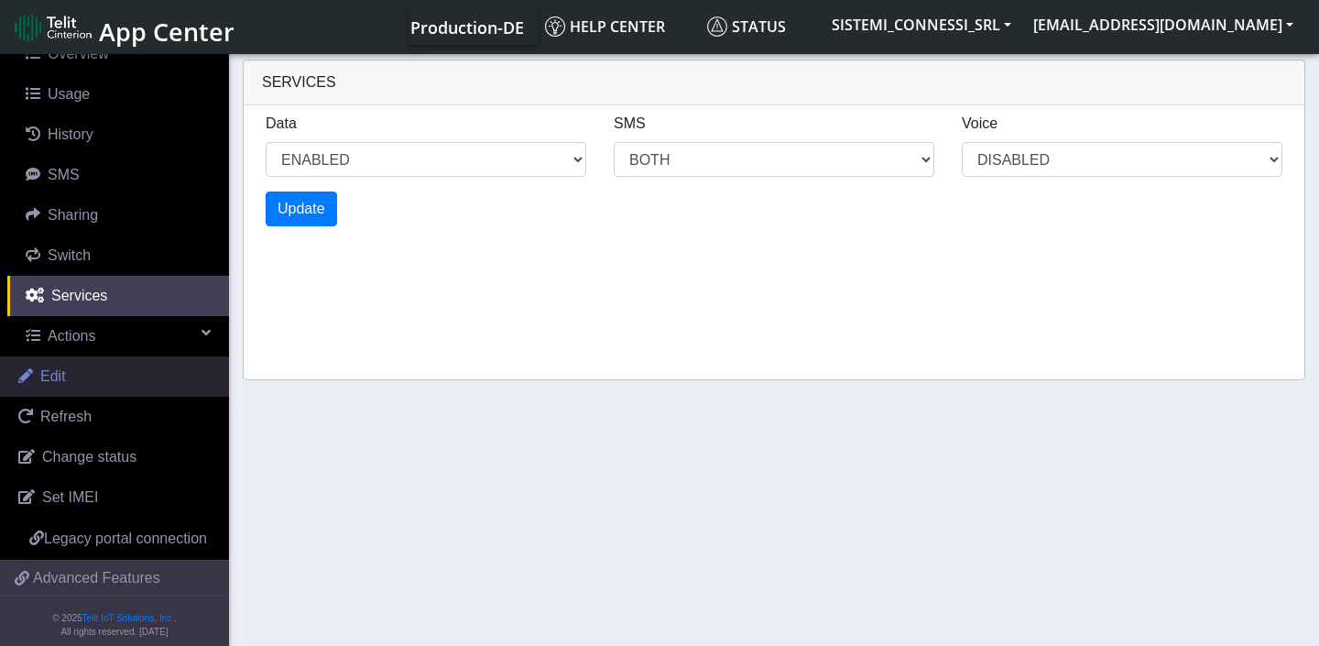
click at [78, 371] on link "Edit" at bounding box center [114, 376] width 229 height 40
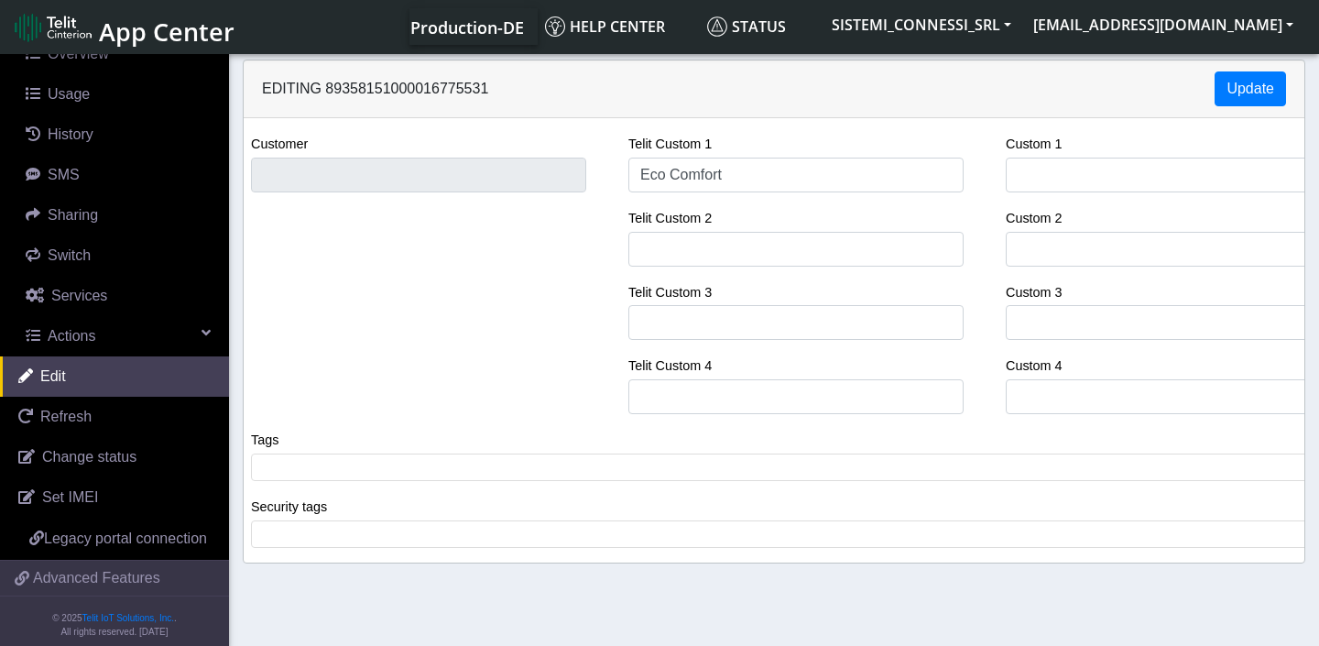
scroll to position [6, 0]
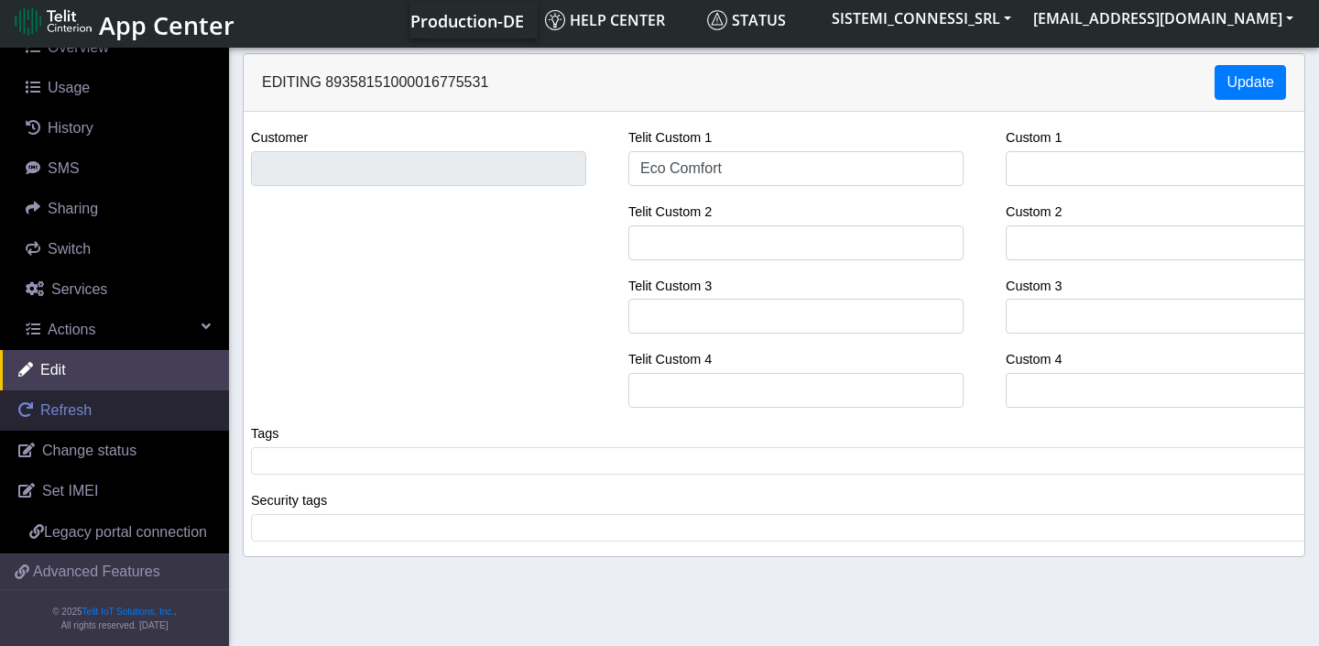
click at [107, 410] on link "Refresh" at bounding box center [114, 410] width 229 height 40
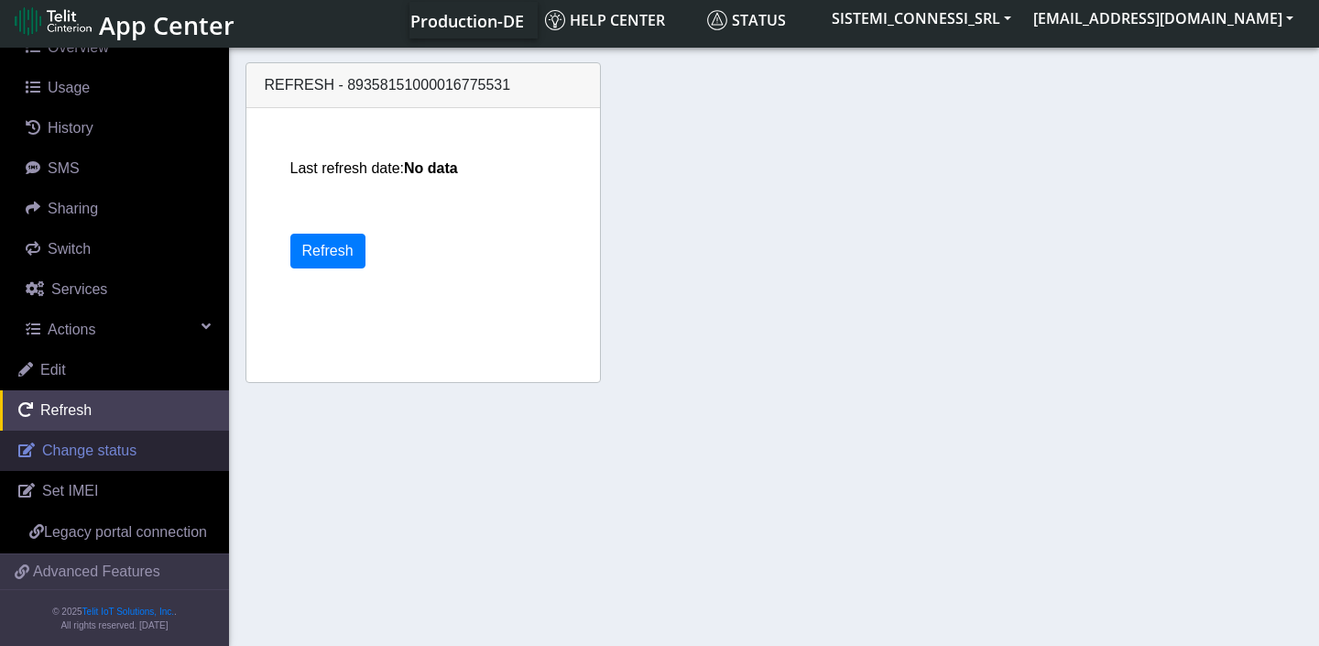
click at [108, 451] on span "Change status" at bounding box center [89, 450] width 94 height 16
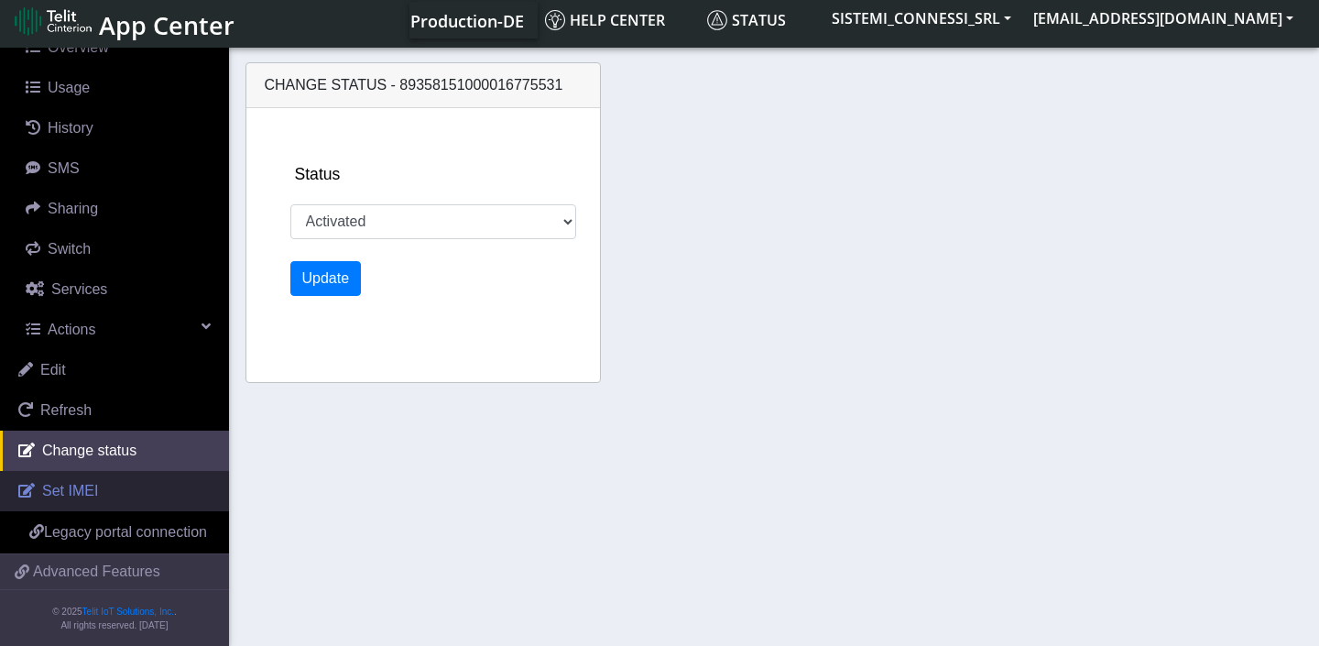
click at [89, 495] on span "Set IMEI" at bounding box center [70, 491] width 56 height 16
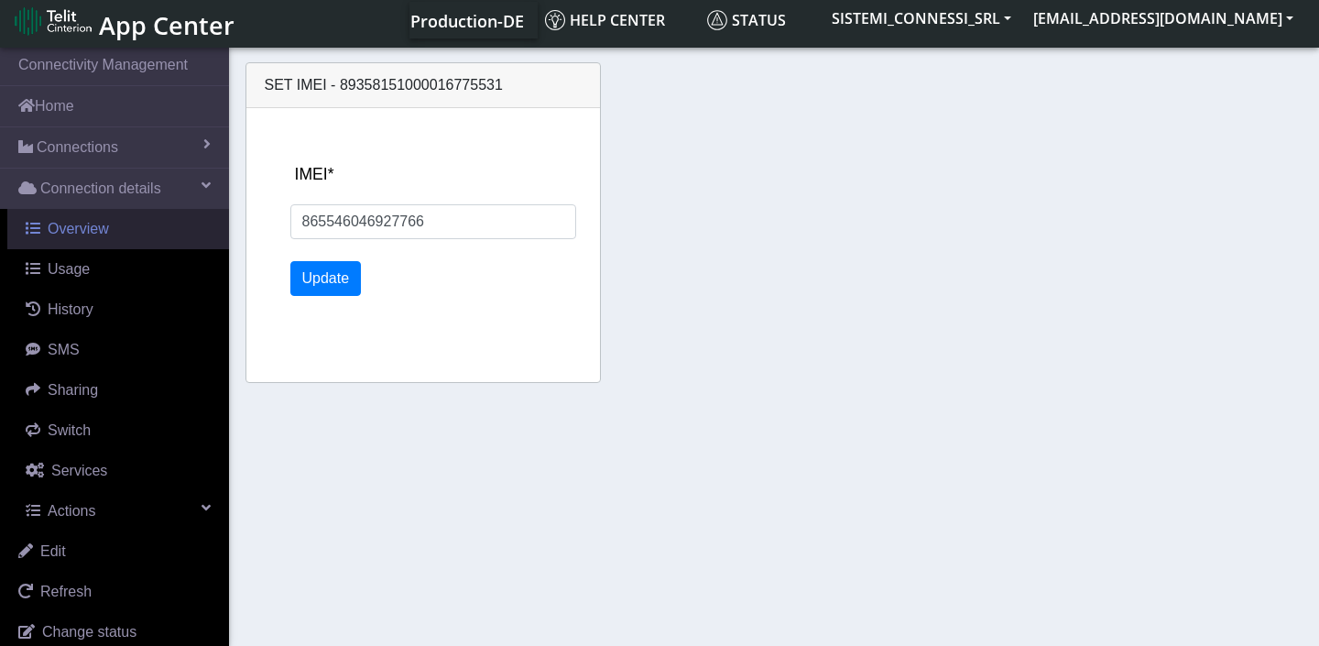
click at [87, 233] on span "Overview" at bounding box center [78, 229] width 61 height 16
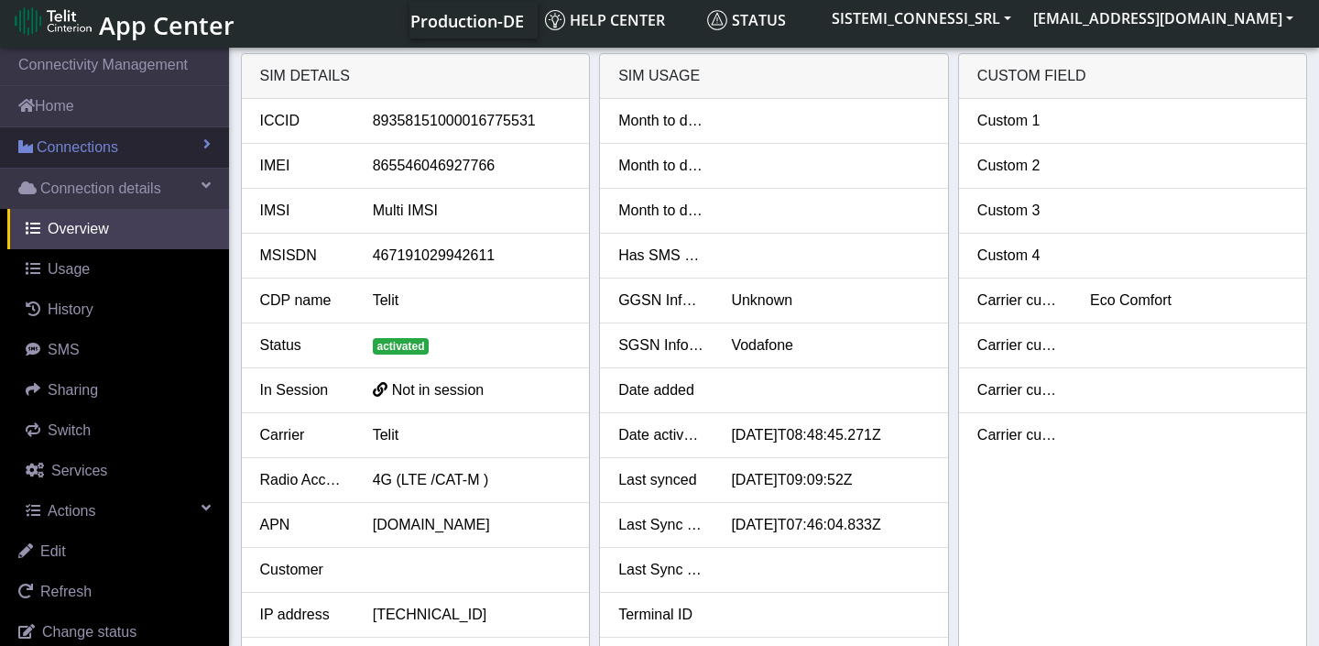
click at [87, 149] on span "Connections" at bounding box center [78, 147] width 82 height 22
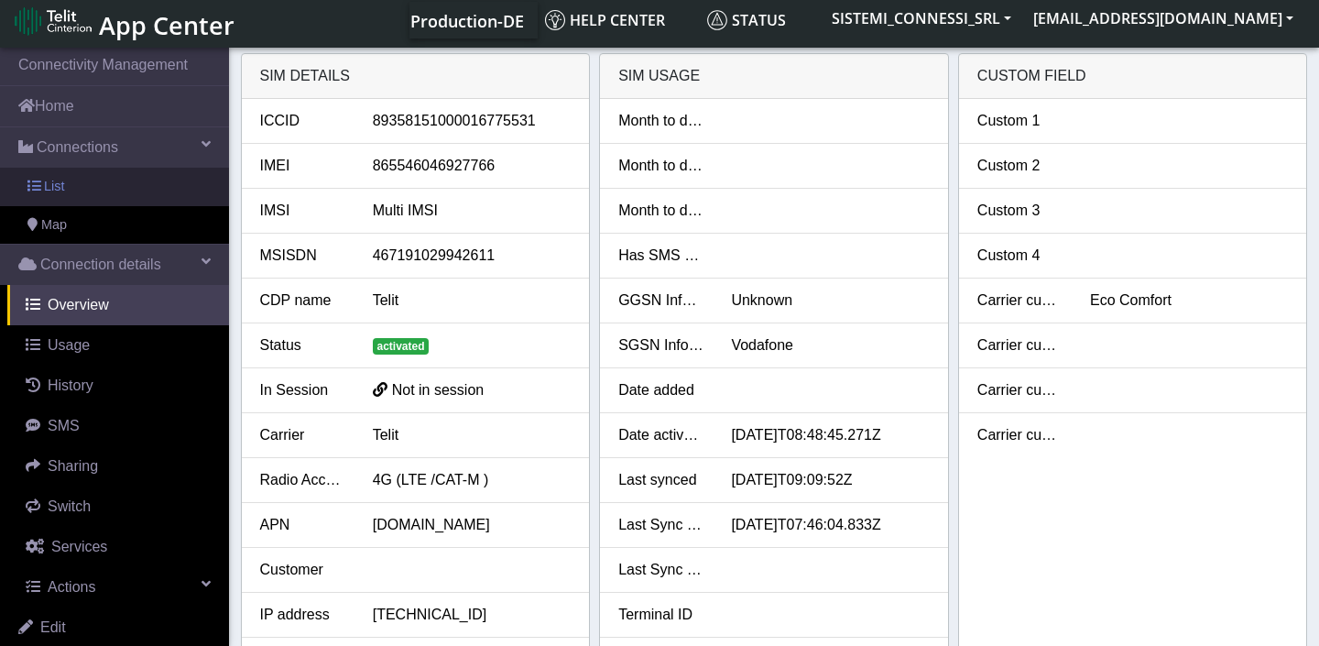
click at [72, 191] on link "List" at bounding box center [114, 187] width 229 height 38
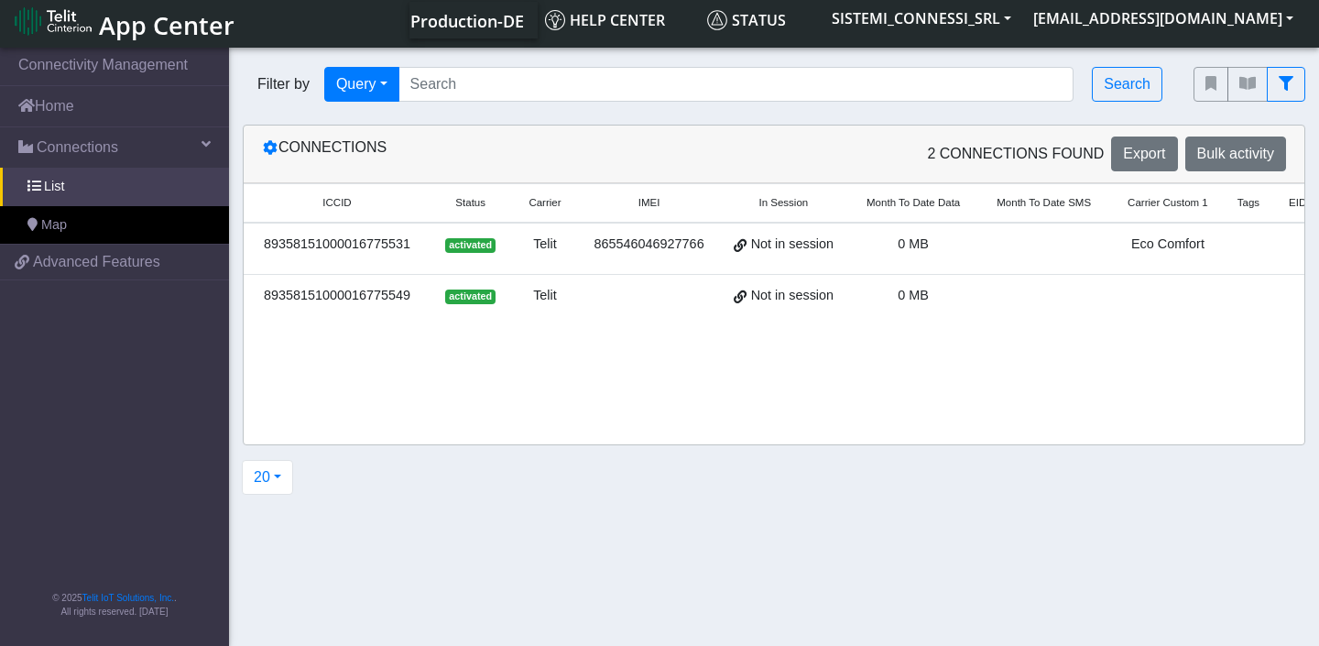
click at [746, 245] on span at bounding box center [740, 244] width 13 height 16
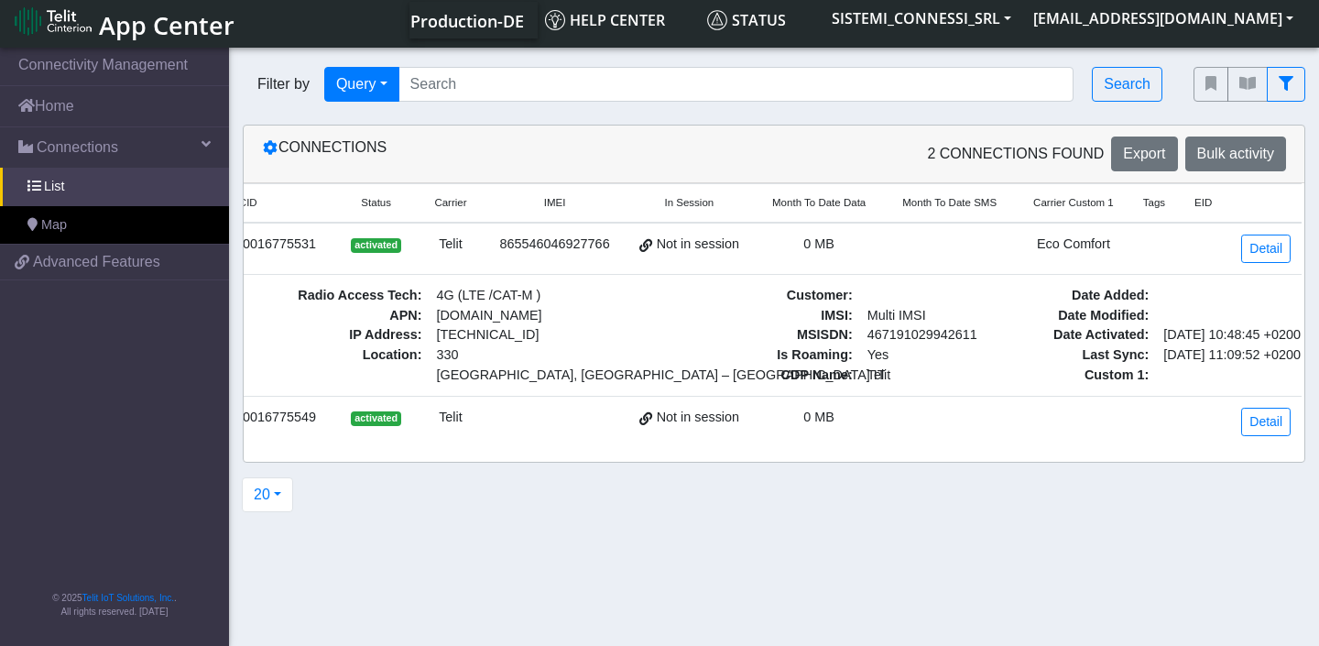
scroll to position [0, 130]
click at [1262, 248] on link "Detail" at bounding box center [1265, 248] width 49 height 28
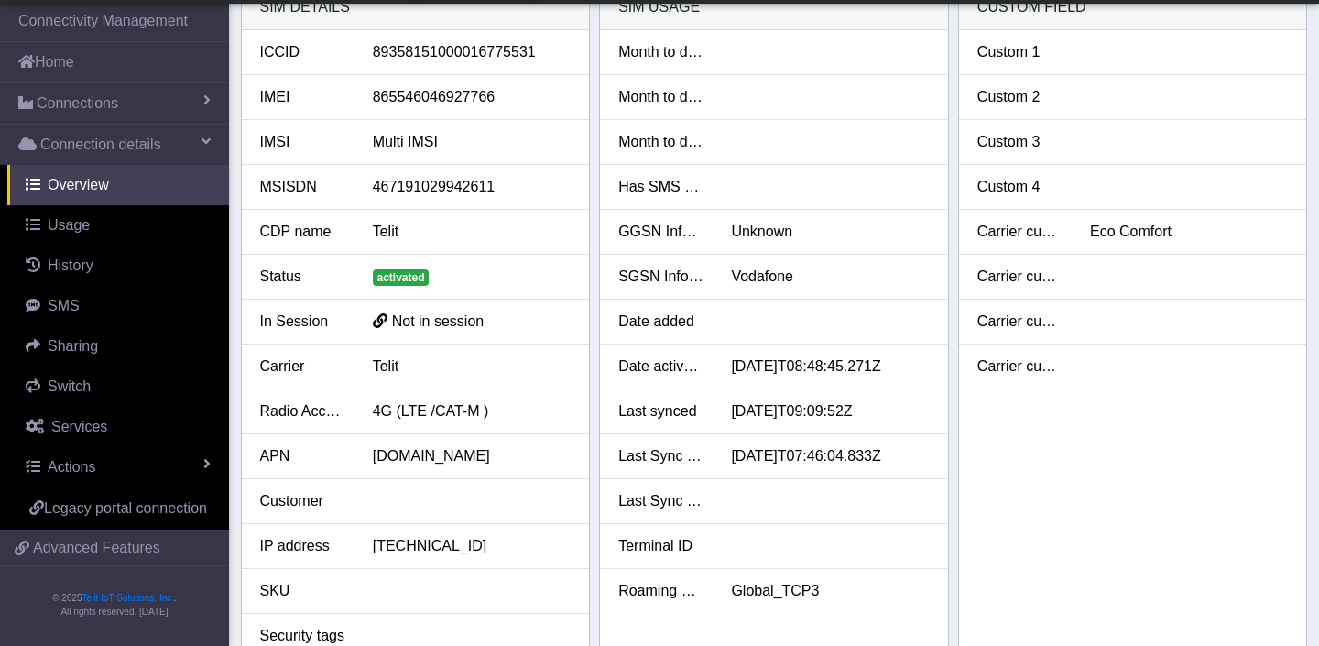
scroll to position [66, 0]
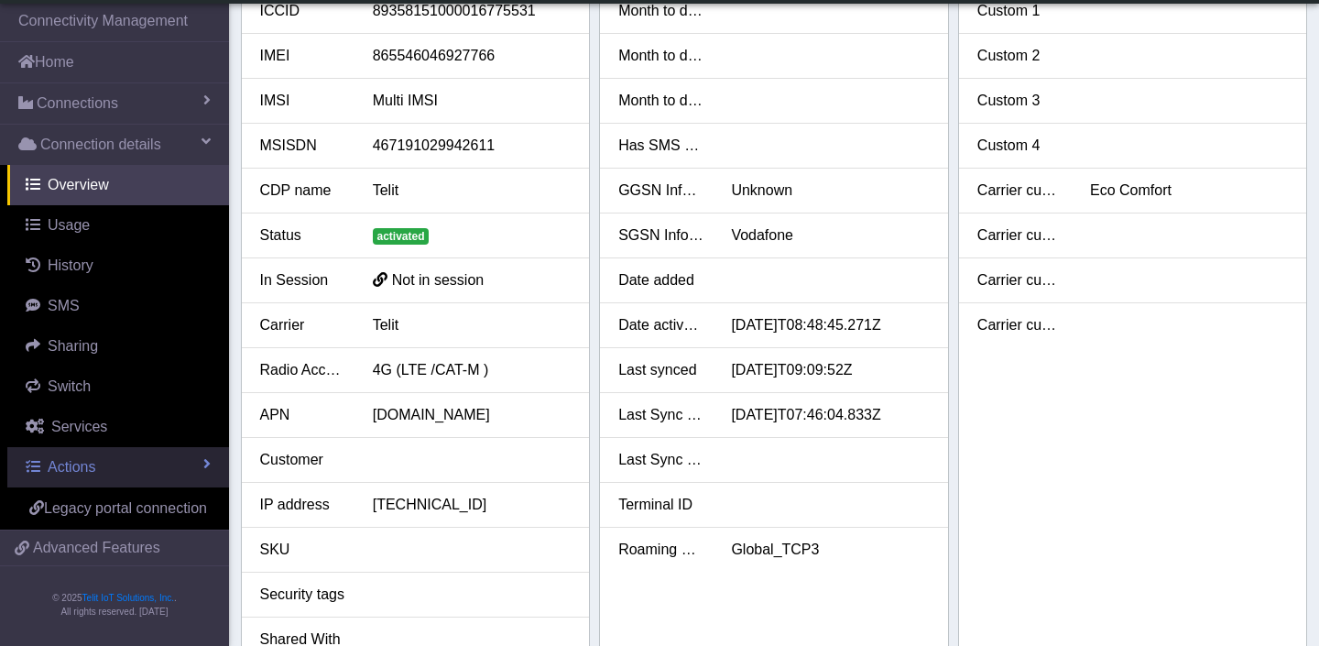
click at [137, 460] on link "Actions" at bounding box center [118, 467] width 222 height 40
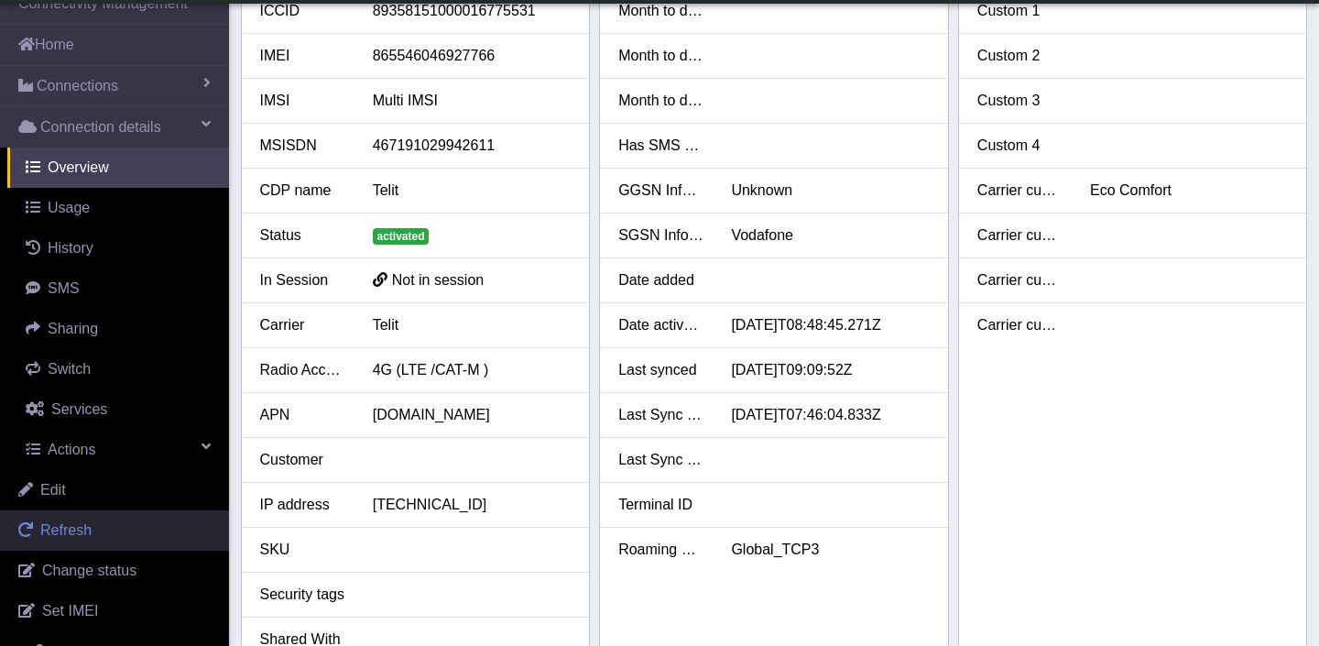
scroll to position [26, 0]
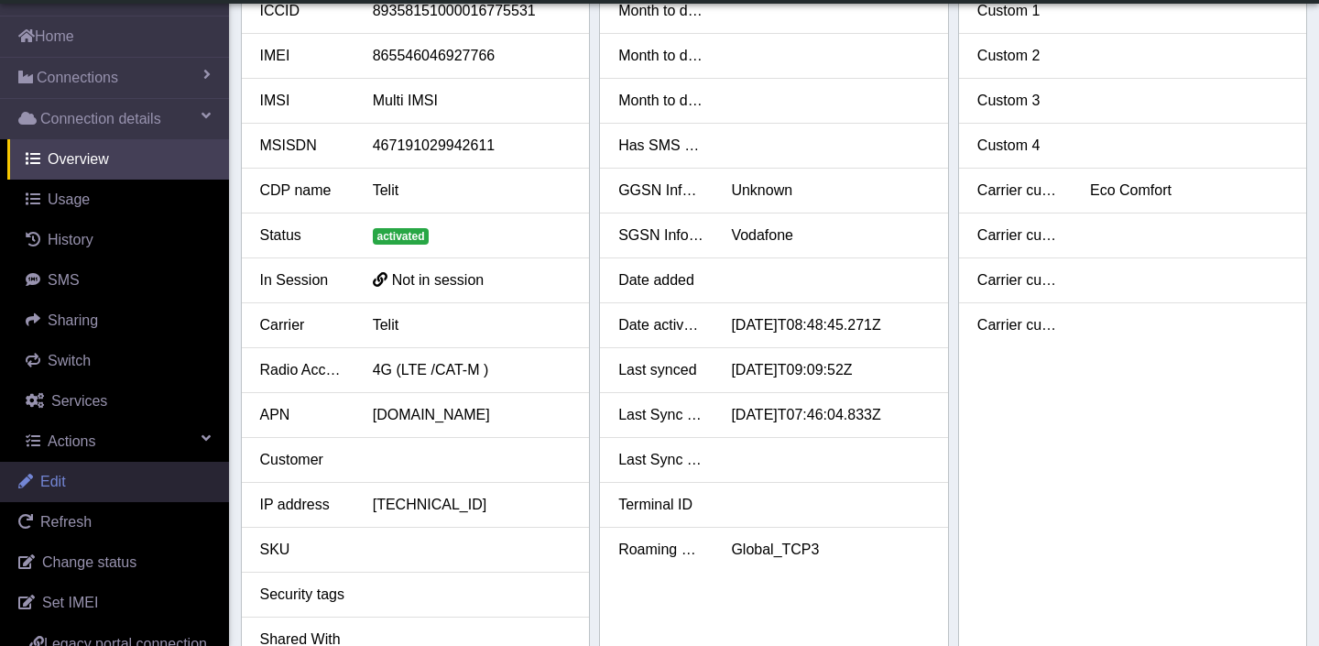
click at [80, 489] on link "Edit" at bounding box center [114, 482] width 229 height 40
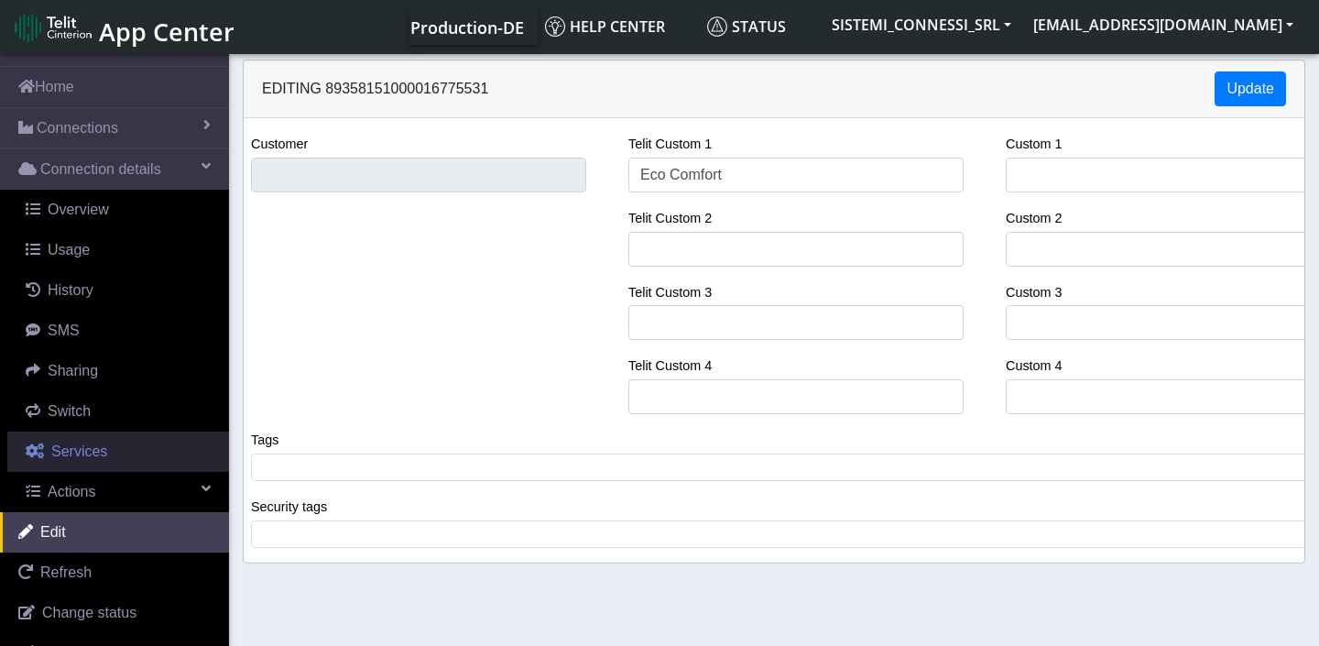
click at [90, 452] on span "Services" at bounding box center [79, 451] width 56 height 16
select select "2: 6"
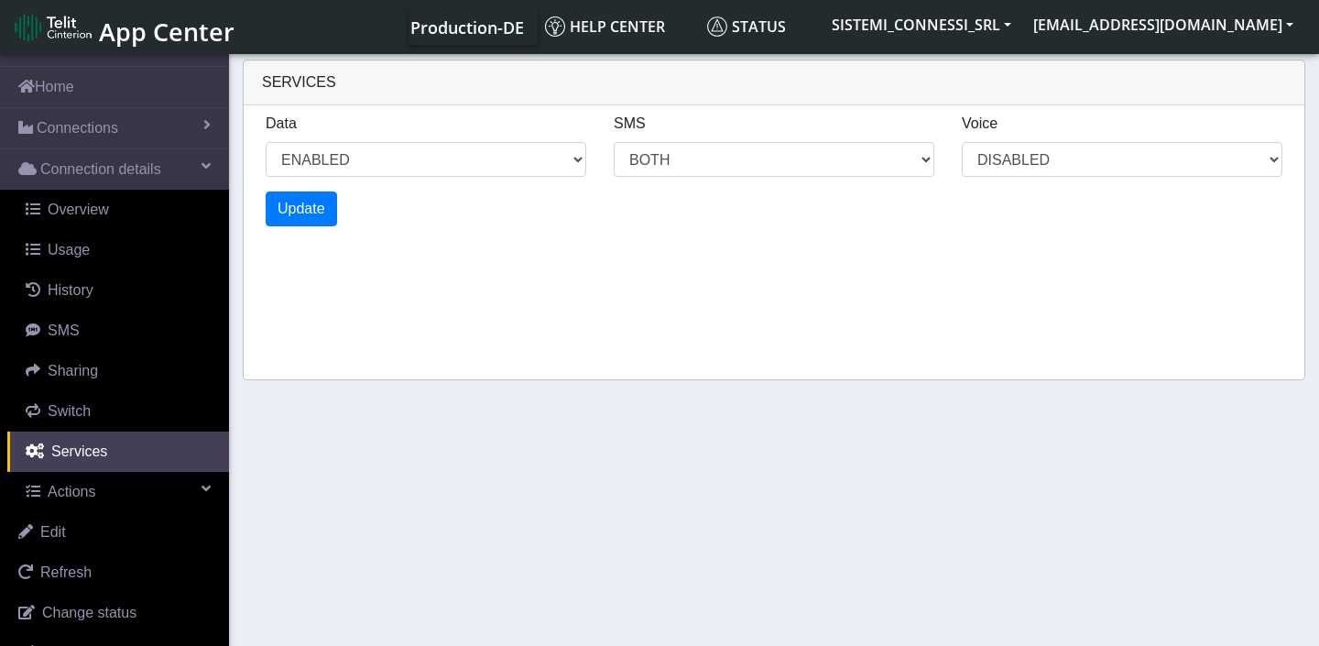
click at [549, 340] on div "Services Data ENABLED DISABLED SMS MO MT BOTH DISABLED Voice DISABLED Update" at bounding box center [774, 220] width 1062 height 321
